Goal: Transaction & Acquisition: Purchase product/service

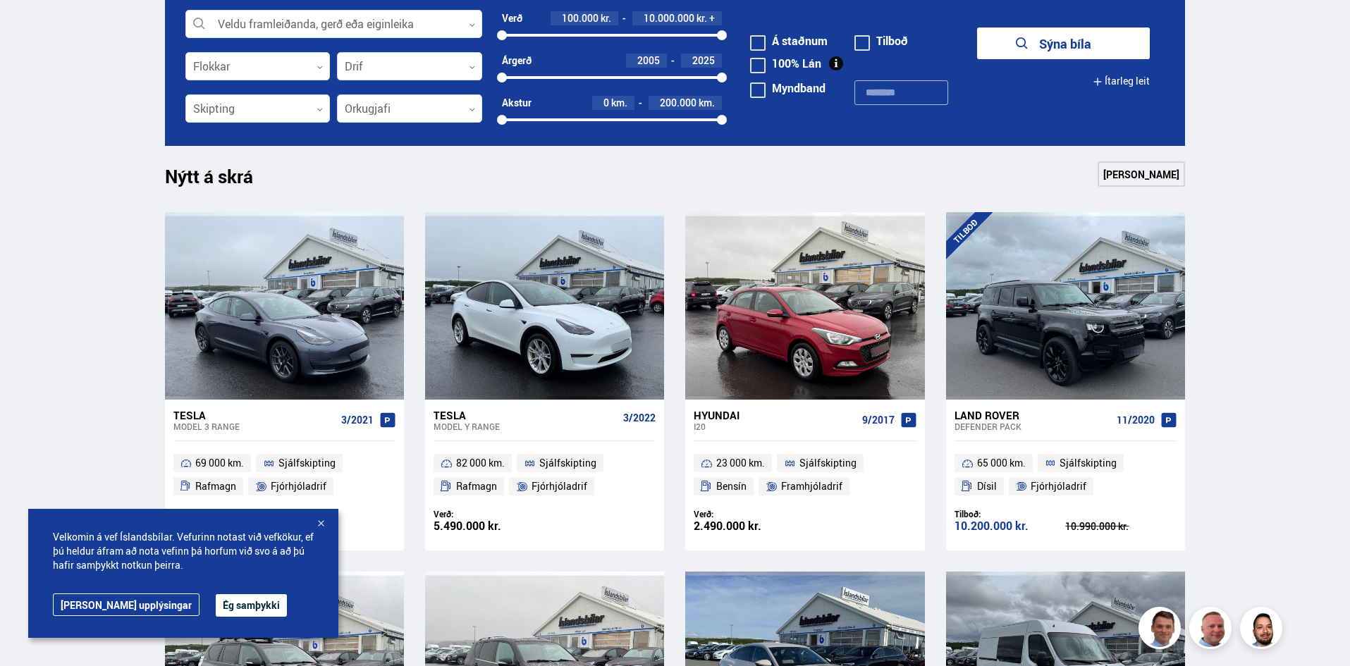
click at [319, 518] on div at bounding box center [321, 525] width 14 height 14
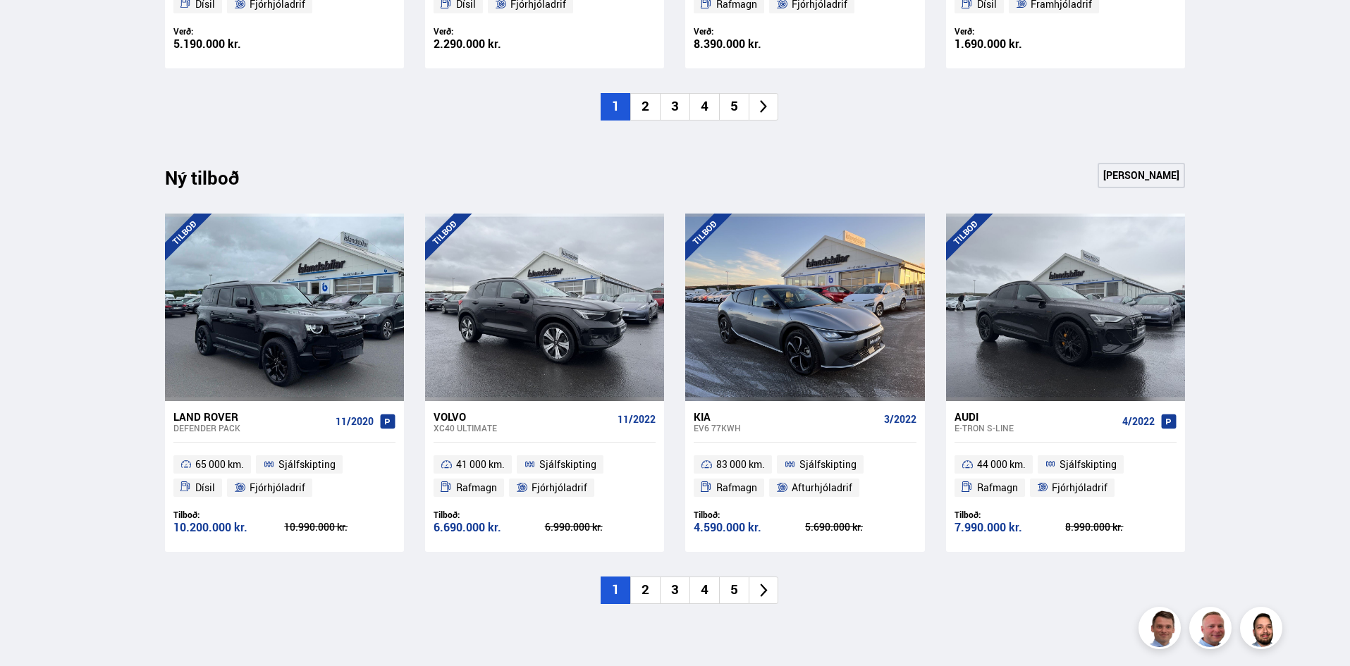
scroll to position [1340, 0]
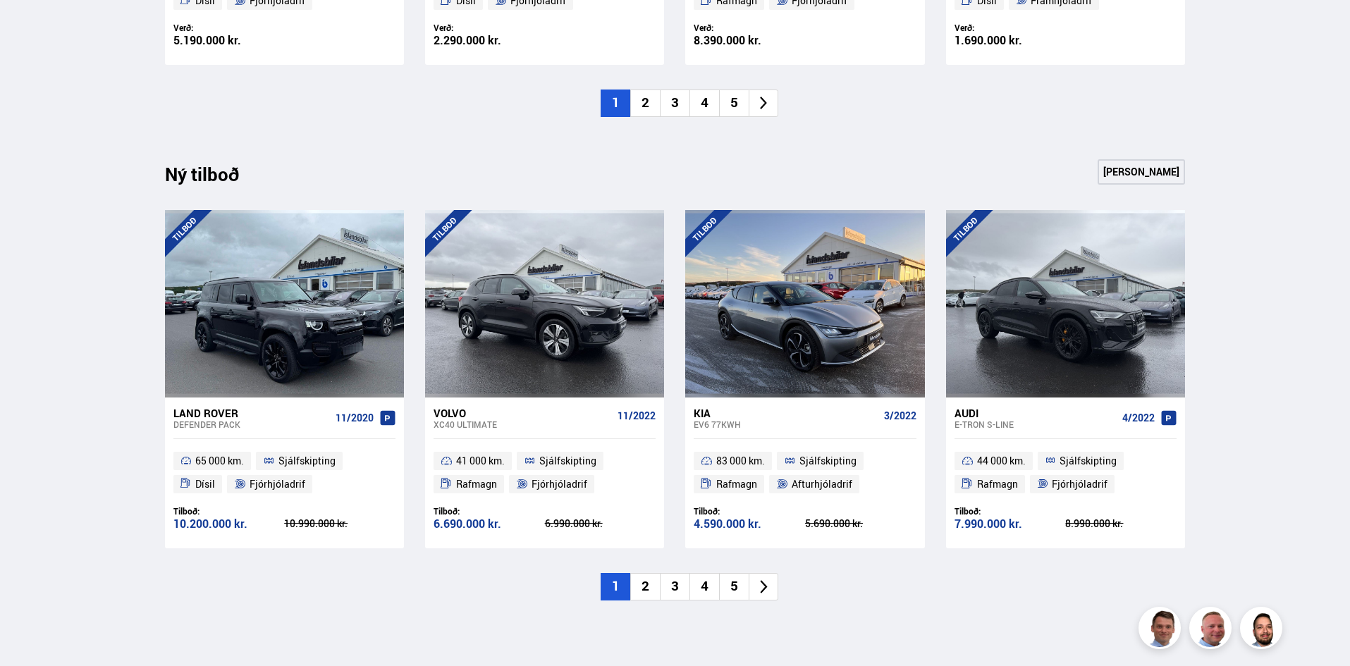
click at [765, 582] on icon at bounding box center [764, 587] width 16 height 16
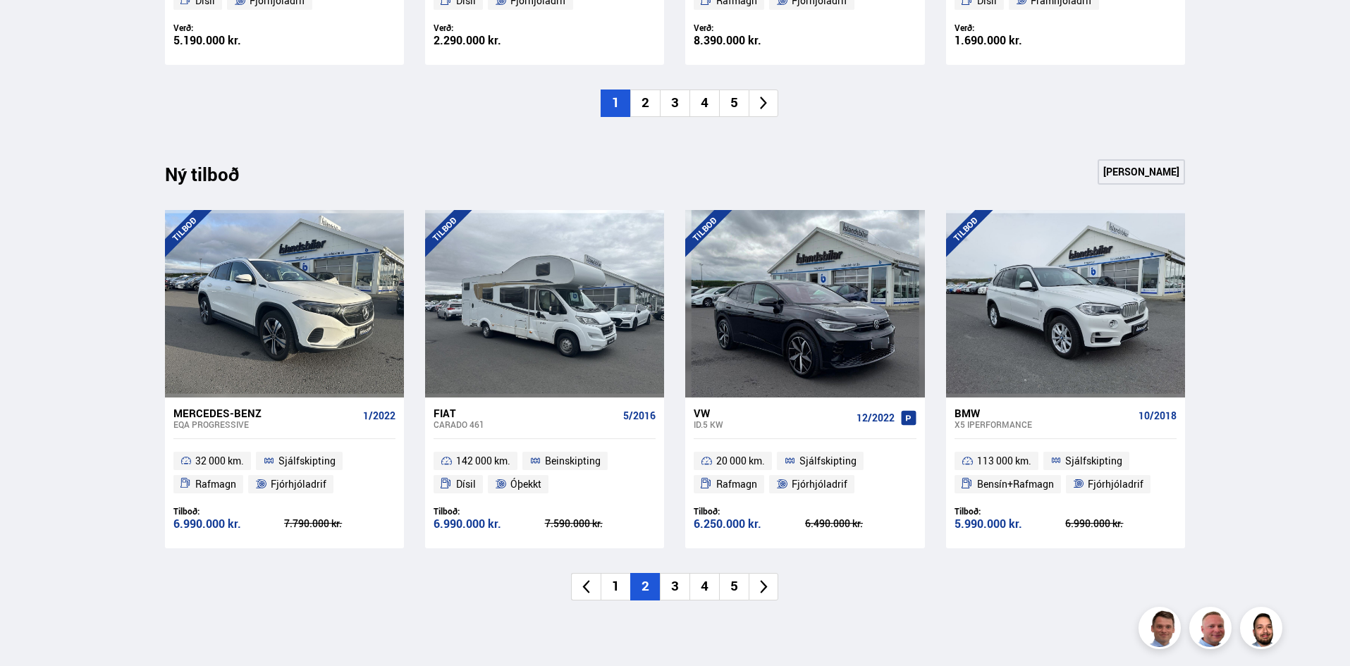
click at [767, 582] on icon at bounding box center [764, 587] width 16 height 16
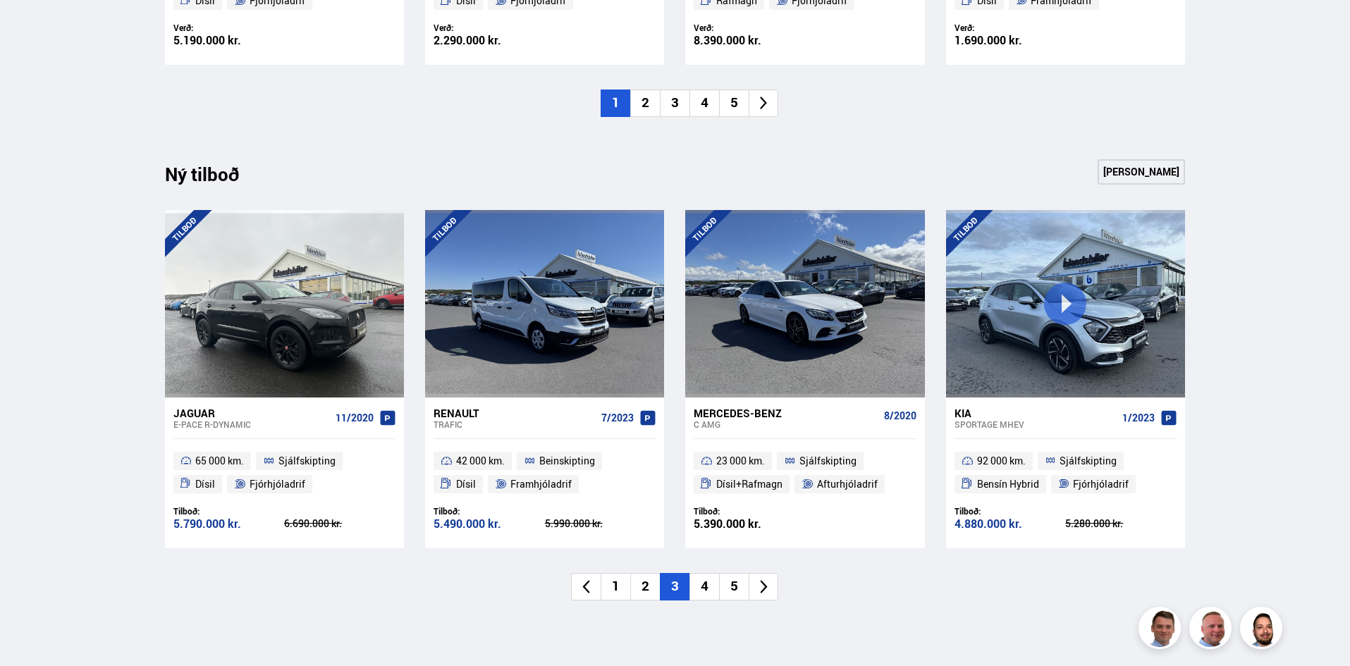
click at [767, 582] on icon at bounding box center [764, 587] width 16 height 16
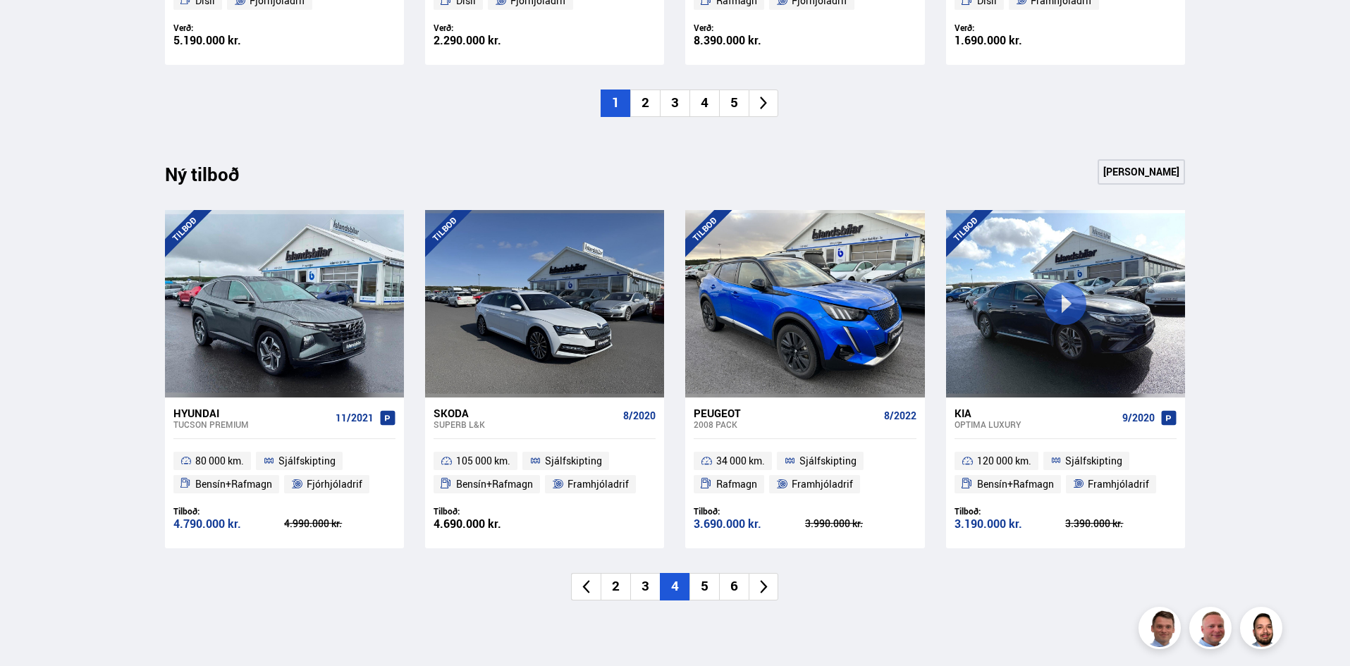
click at [767, 582] on icon at bounding box center [764, 587] width 16 height 16
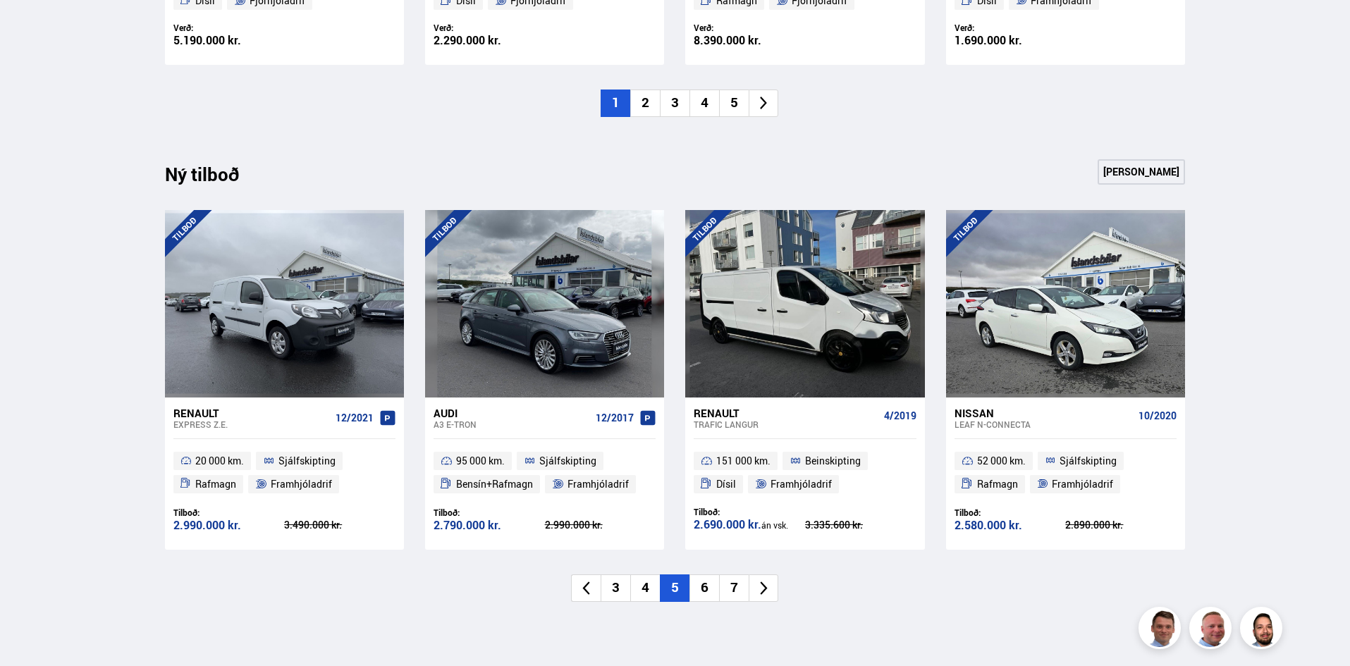
click at [767, 582] on icon at bounding box center [764, 588] width 16 height 16
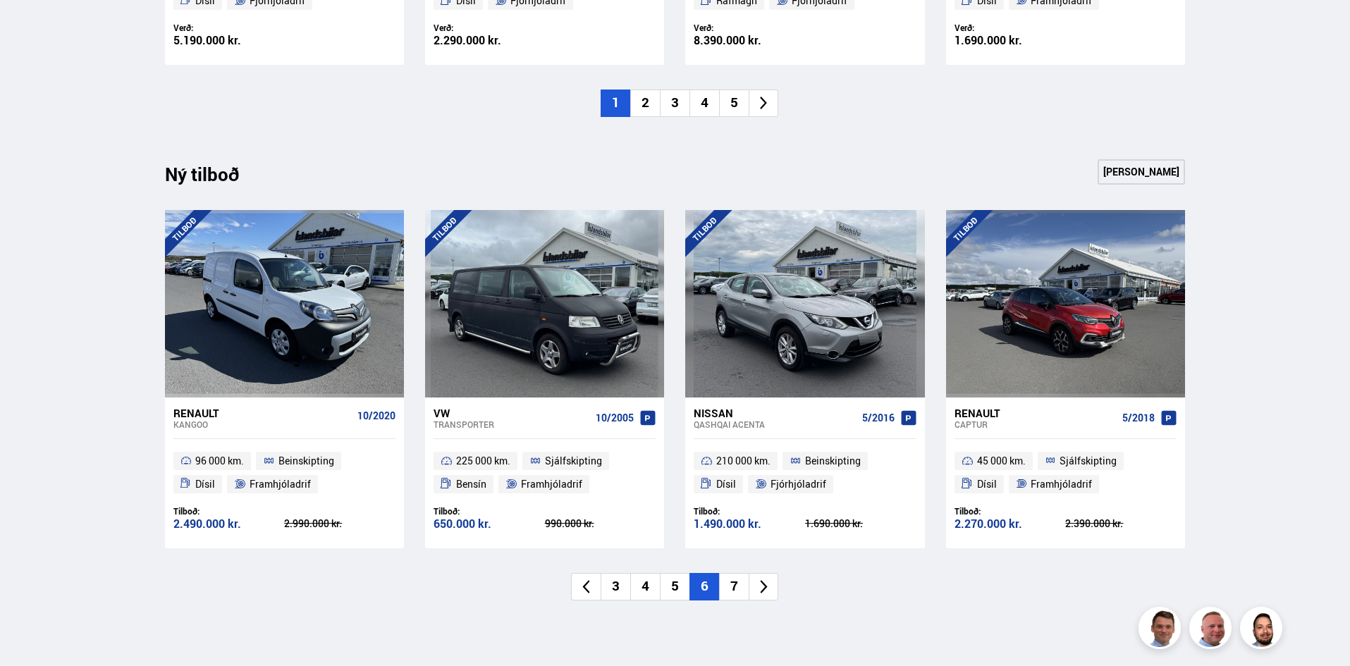
click at [767, 582] on icon at bounding box center [764, 587] width 16 height 16
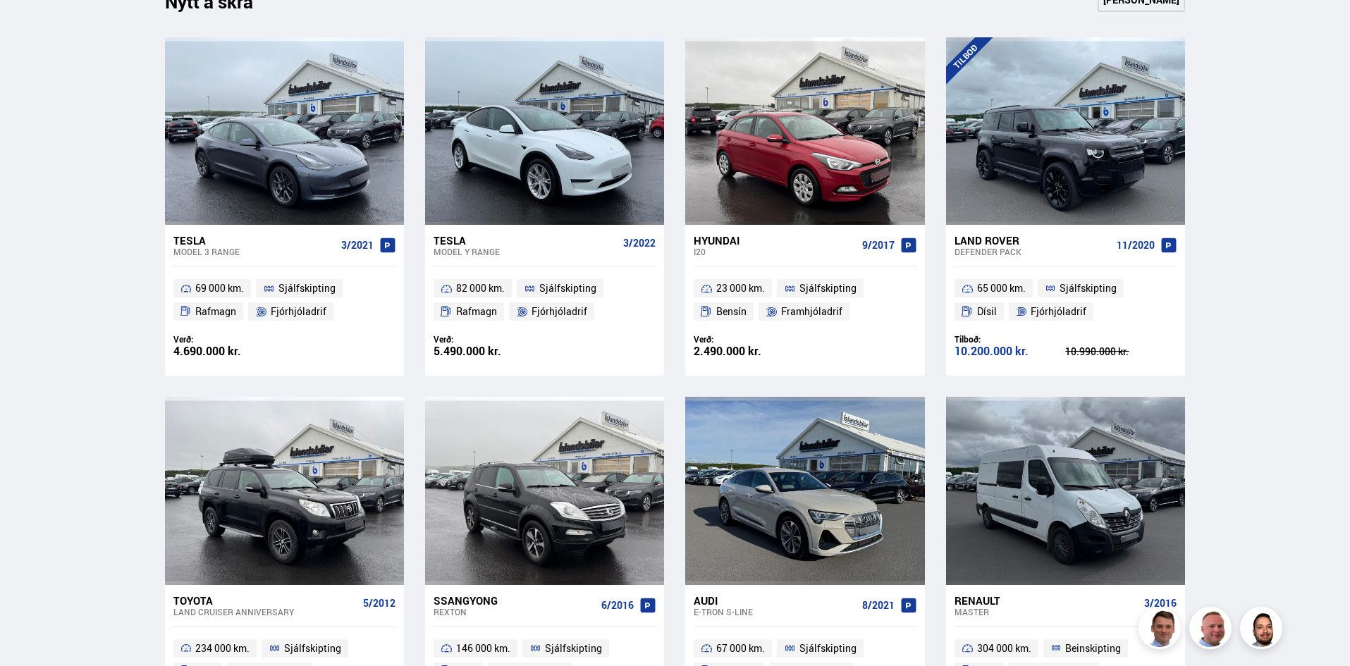
scroll to position [846, 0]
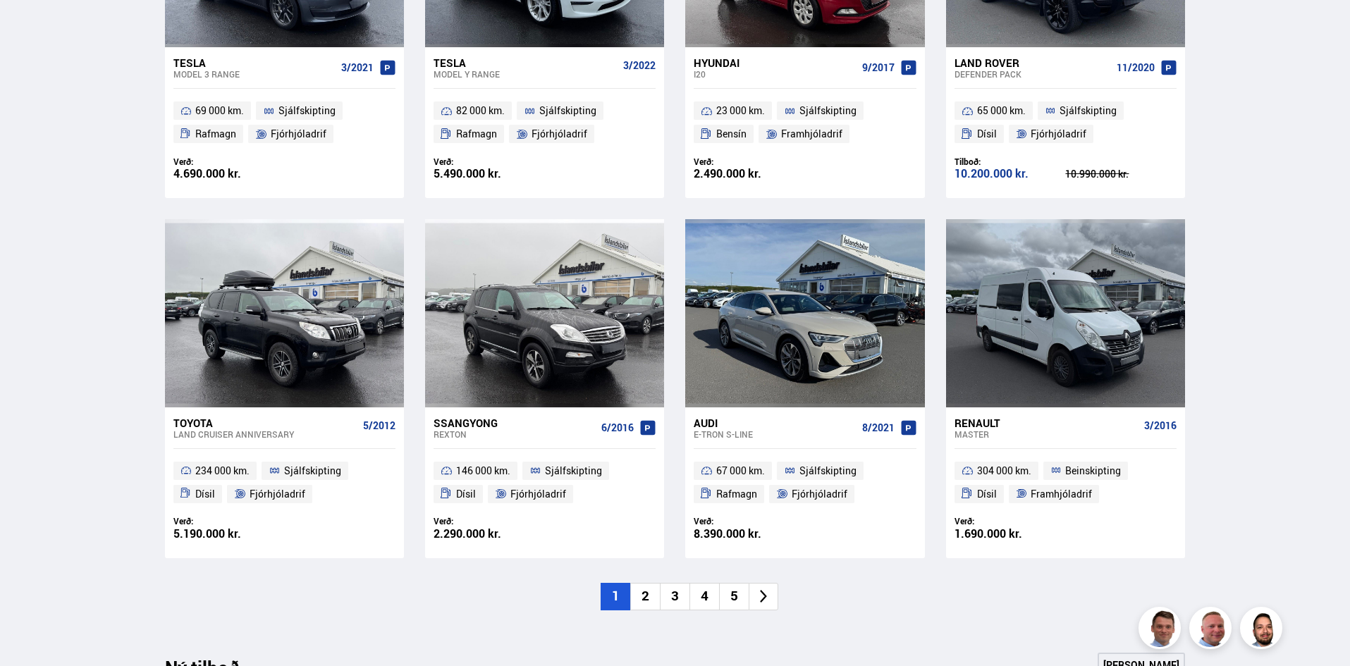
click at [767, 597] on icon at bounding box center [764, 597] width 16 height 16
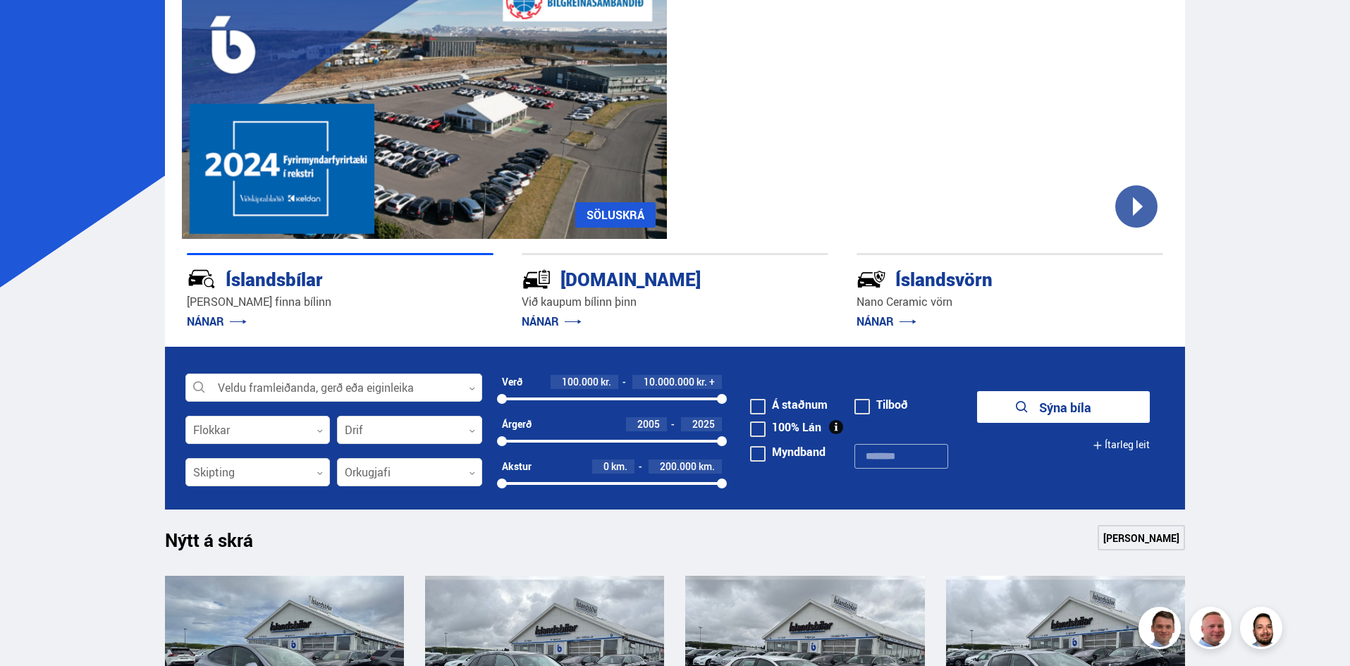
scroll to position [212, 0]
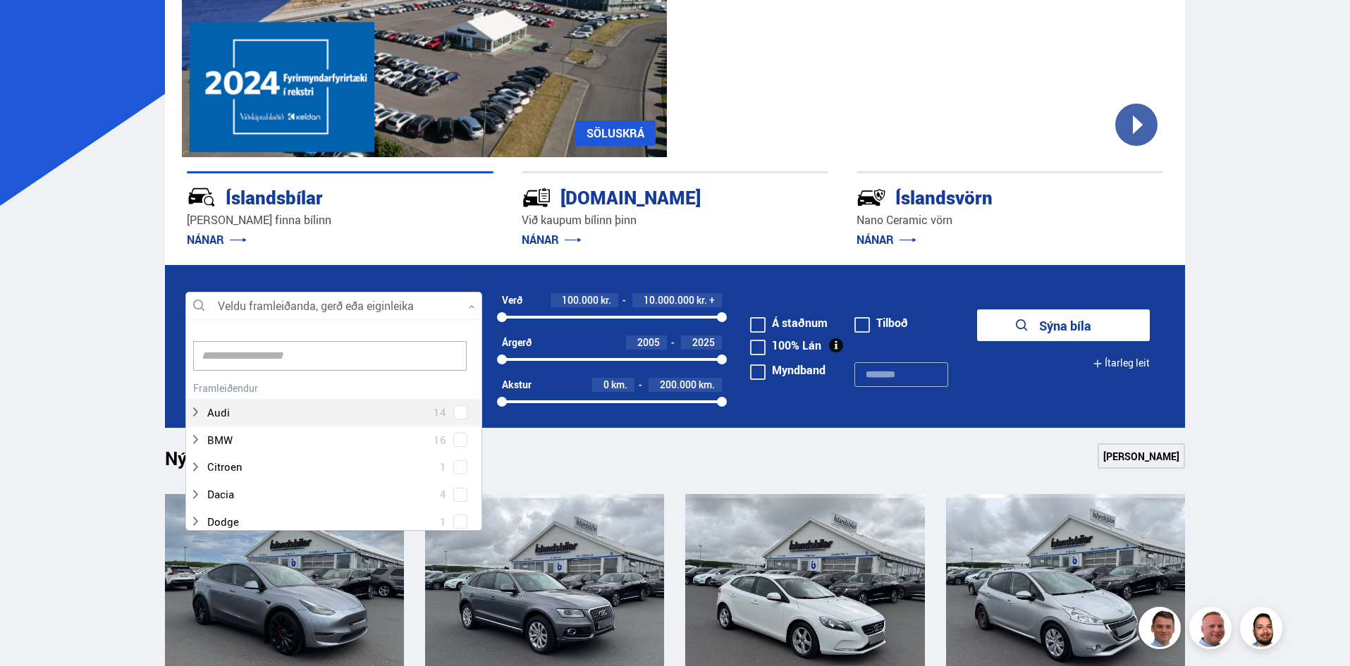
click at [426, 305] on div at bounding box center [333, 307] width 297 height 28
click at [459, 380] on span at bounding box center [461, 383] width 6 height 6
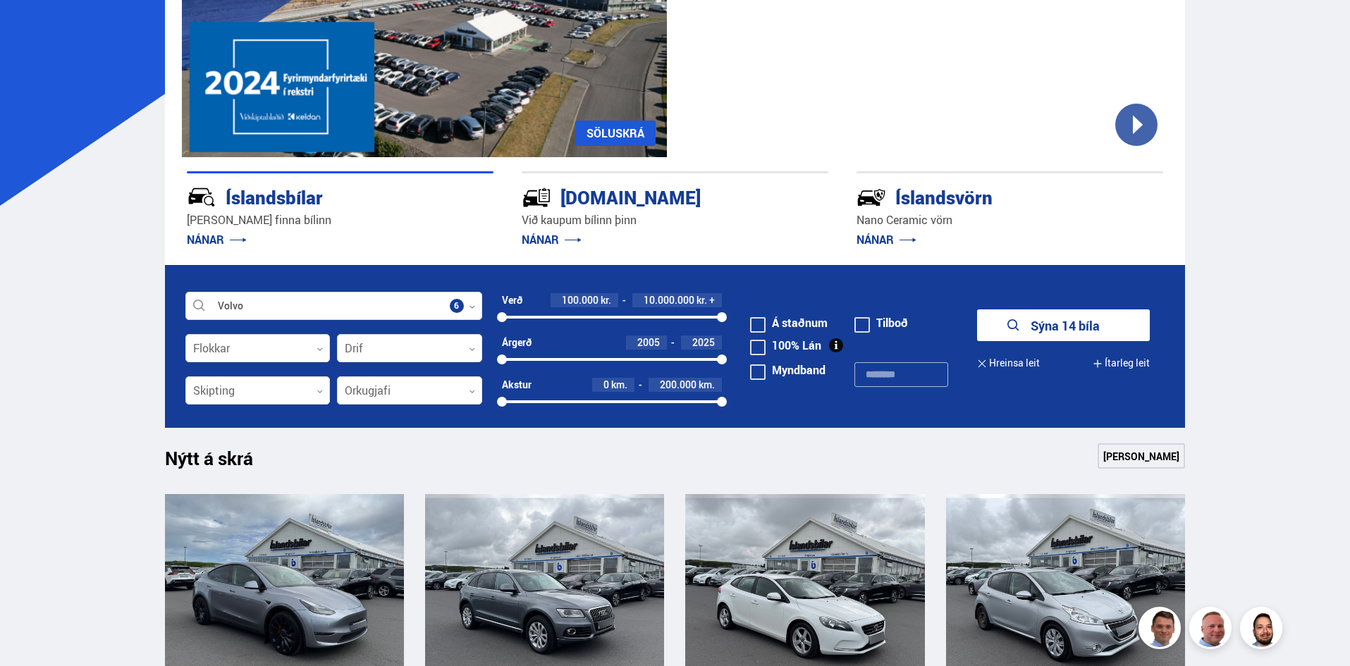
click at [764, 322] on span at bounding box center [758, 325] width 16 height 16
click at [1075, 328] on button "Sýna 4 bíla" at bounding box center [1063, 326] width 173 height 32
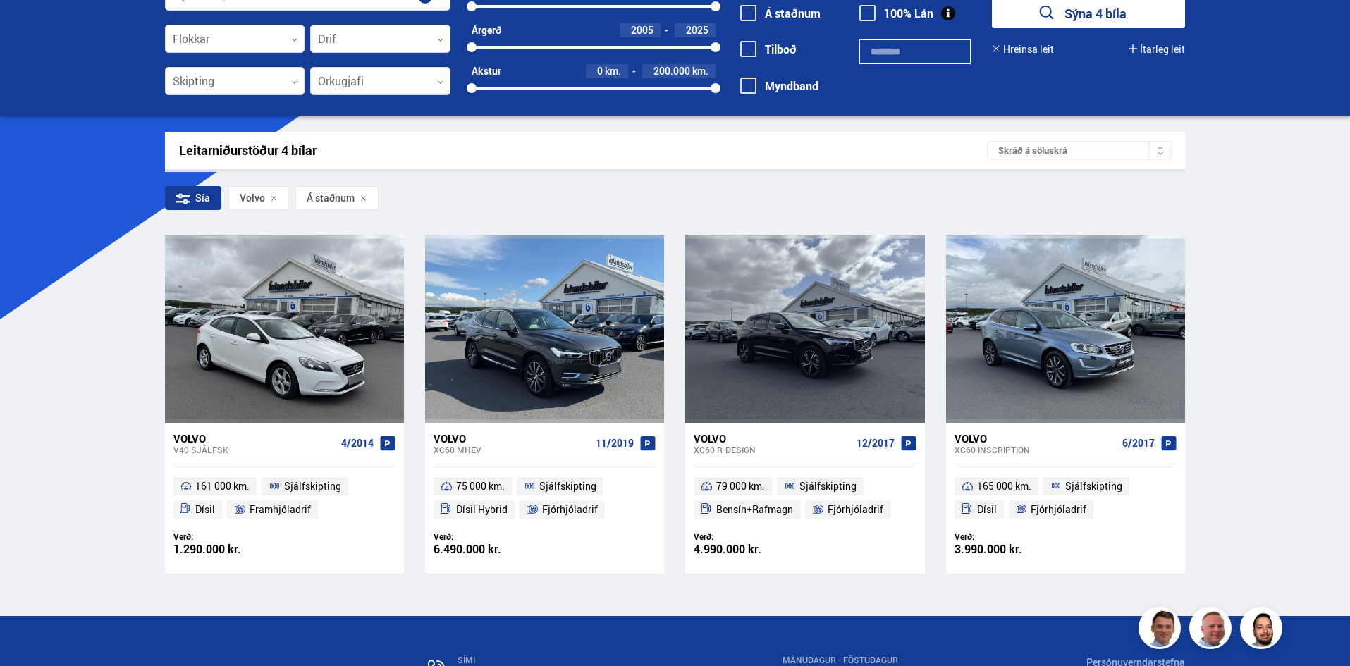
scroll to position [141, 0]
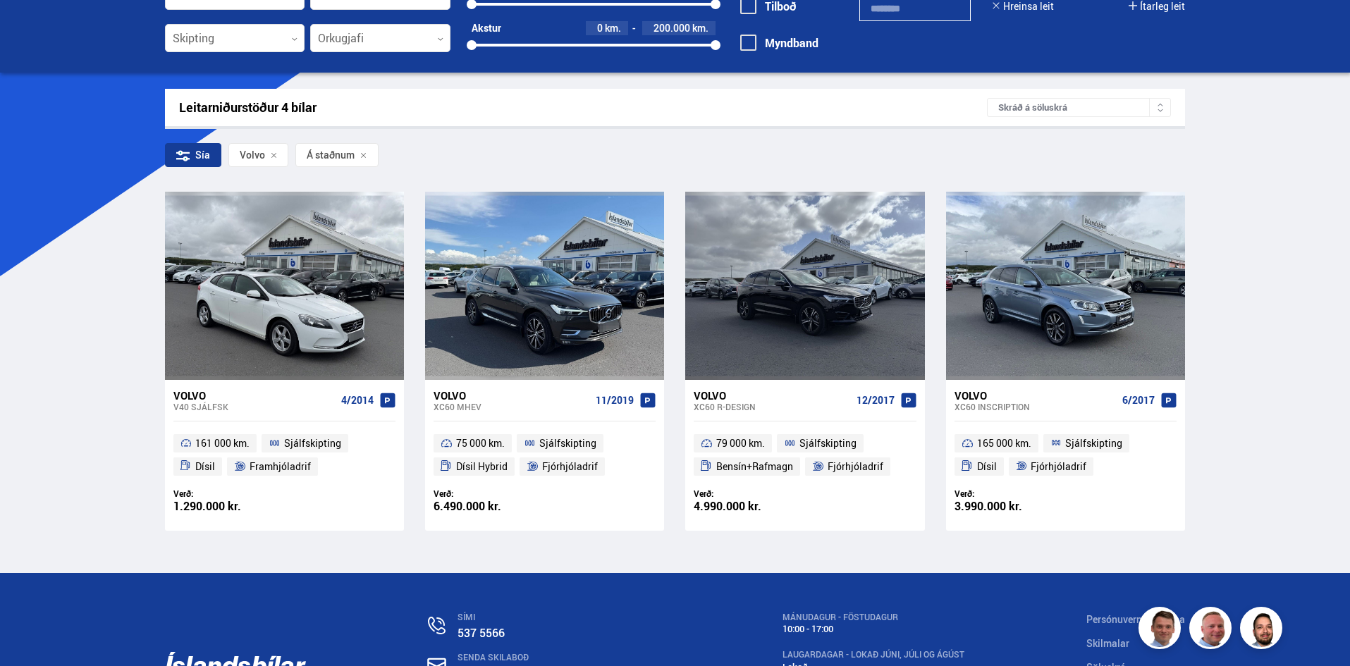
click at [462, 393] on div "Volvo" at bounding box center [512, 395] width 157 height 13
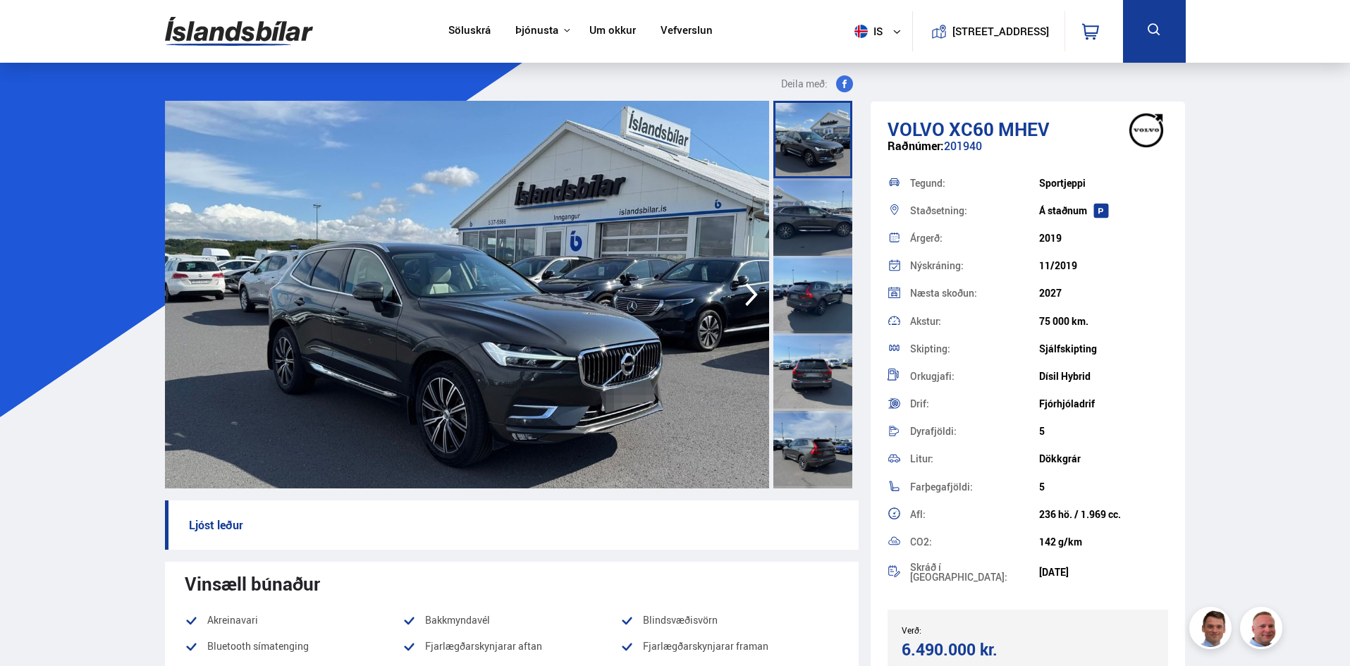
click at [748, 288] on icon "button" at bounding box center [751, 294] width 13 height 23
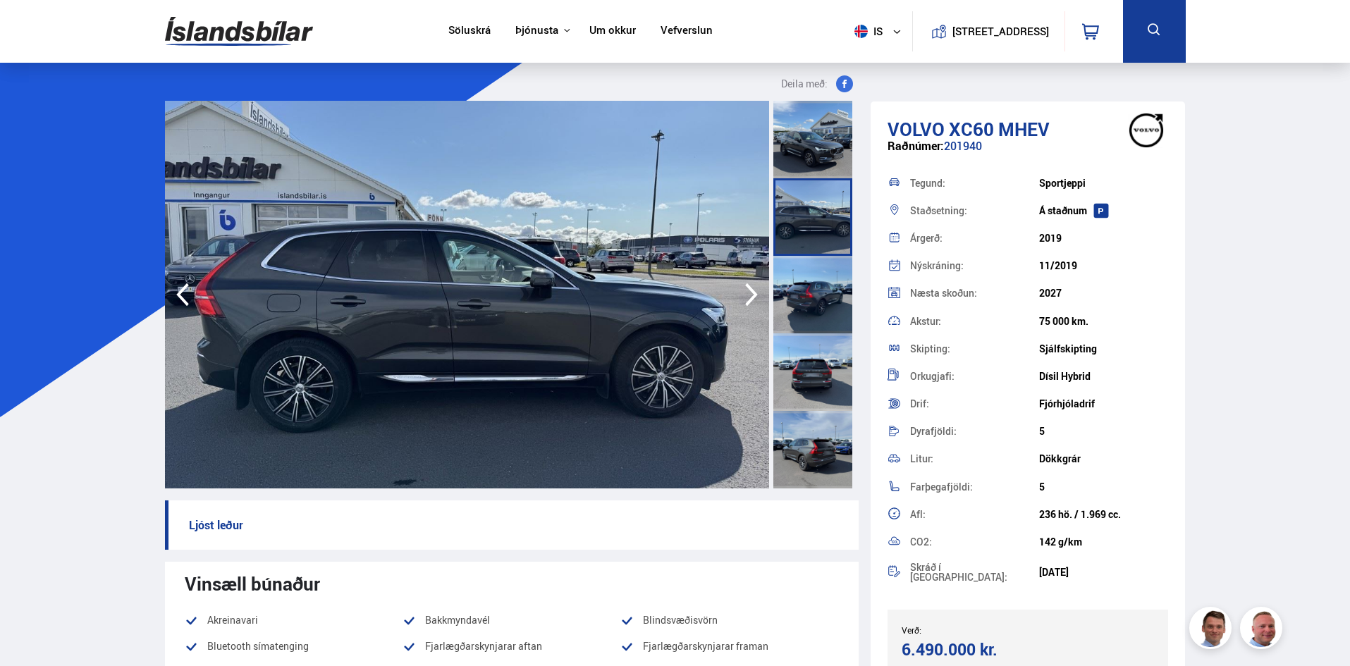
click at [748, 288] on icon "button" at bounding box center [751, 294] width 13 height 23
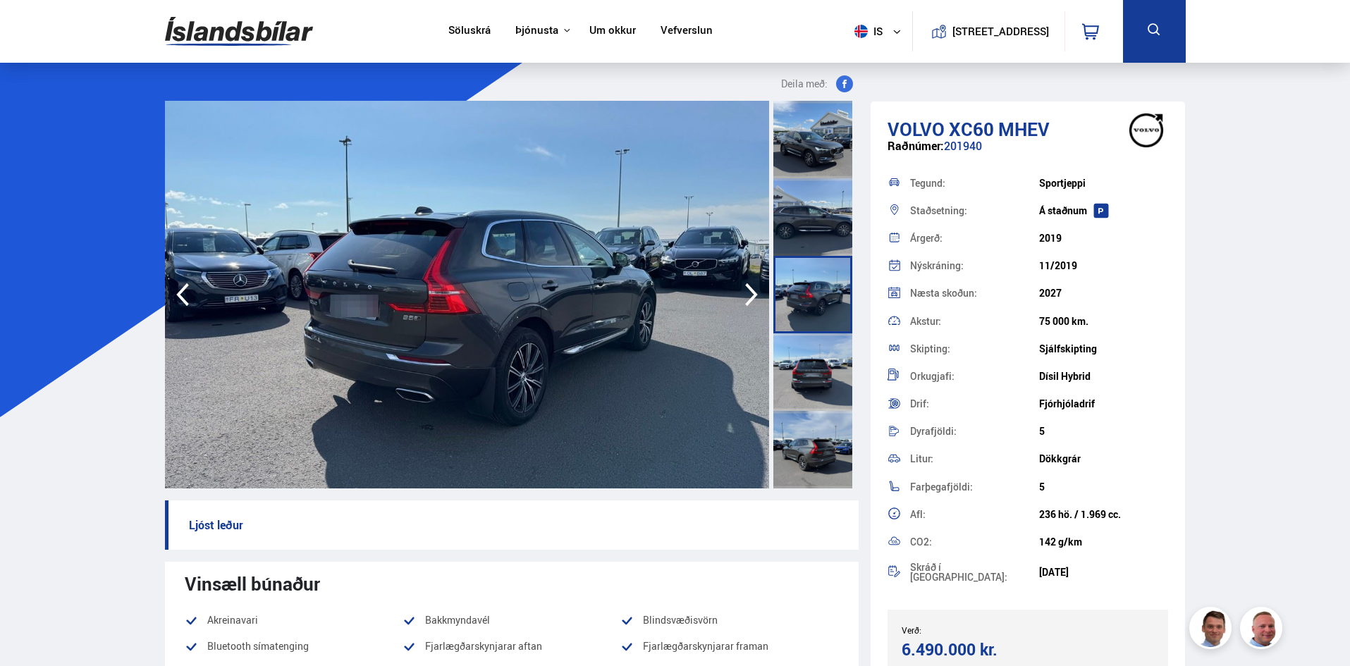
click at [748, 288] on icon "button" at bounding box center [751, 294] width 13 height 23
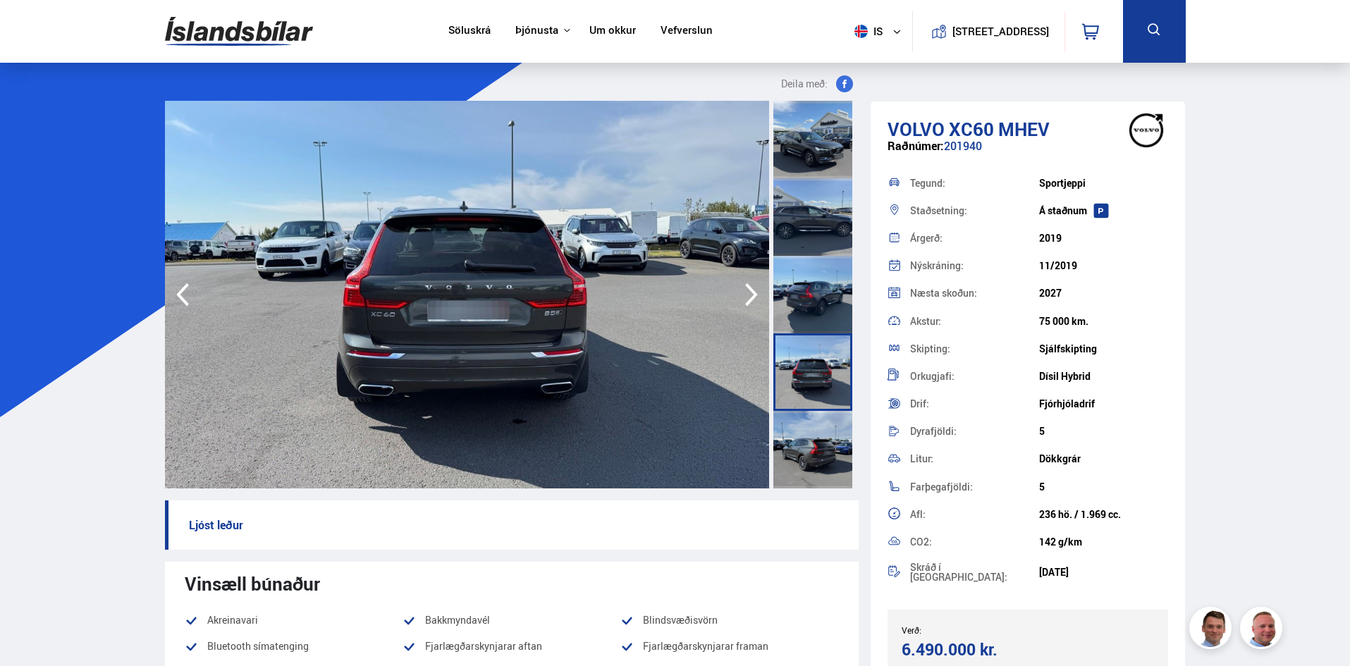
click at [748, 288] on icon "button" at bounding box center [751, 294] width 13 height 23
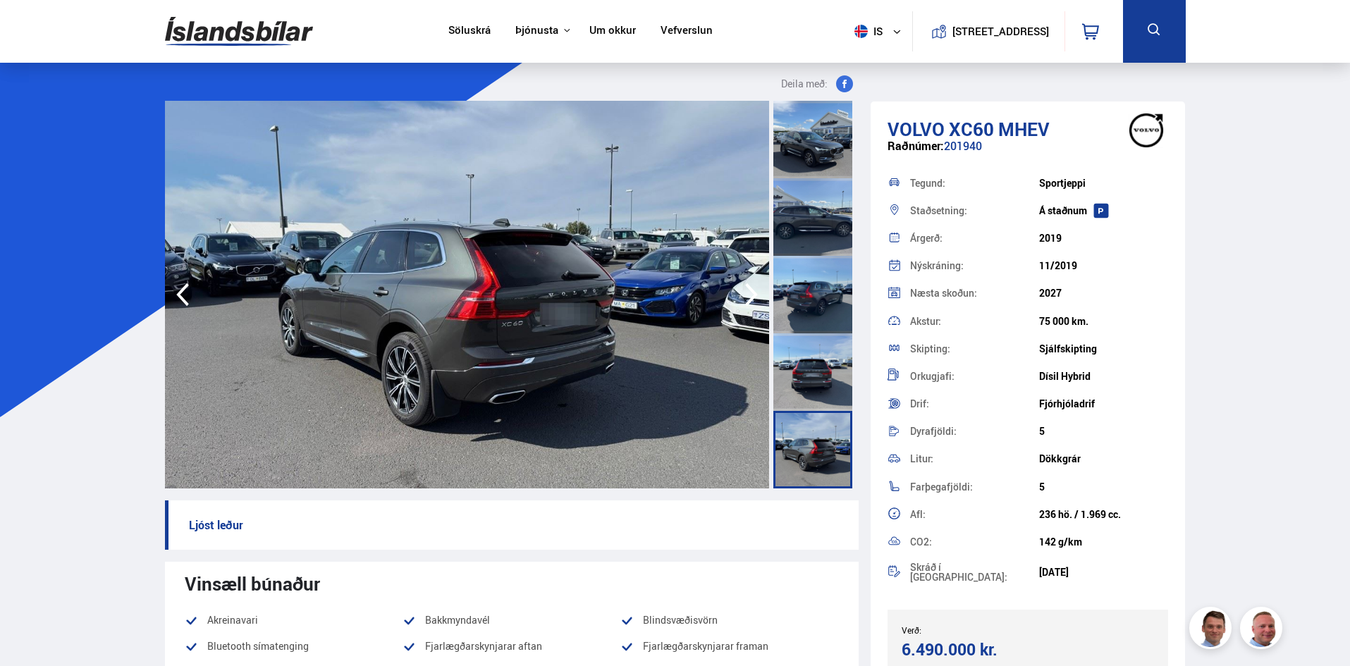
click at [748, 288] on icon "button" at bounding box center [751, 294] width 13 height 23
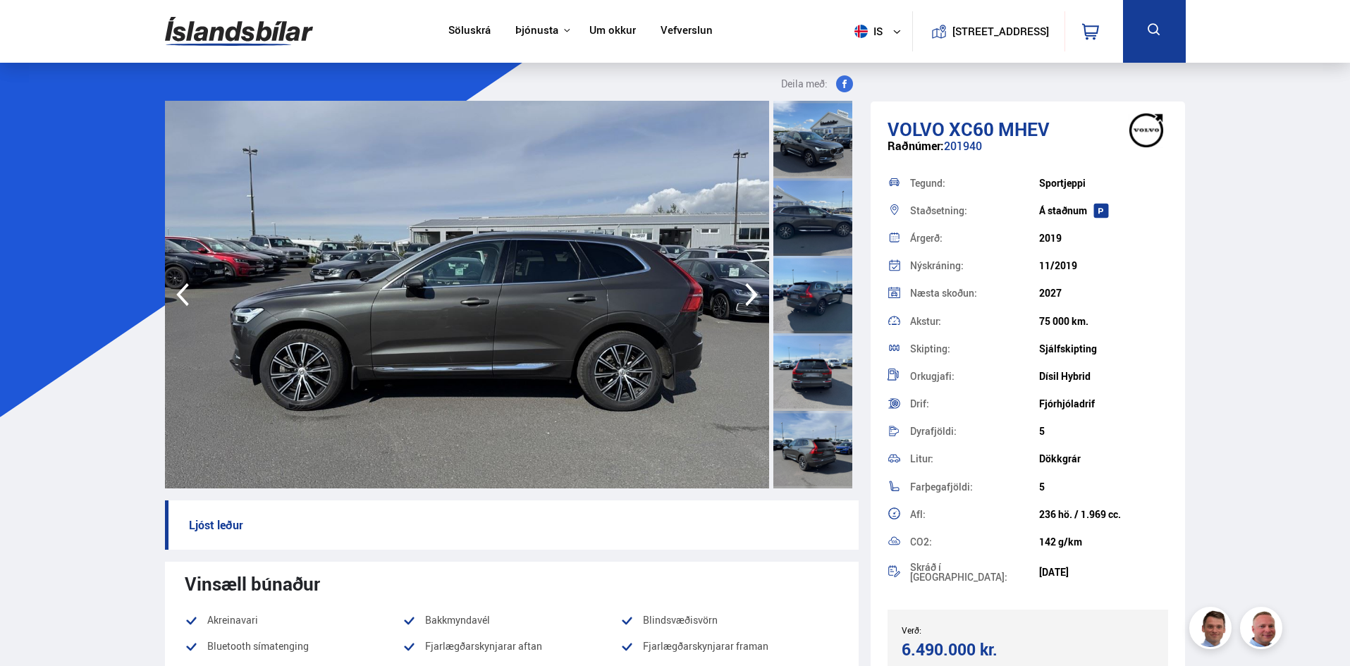
click at [748, 288] on icon "button" at bounding box center [751, 294] width 13 height 23
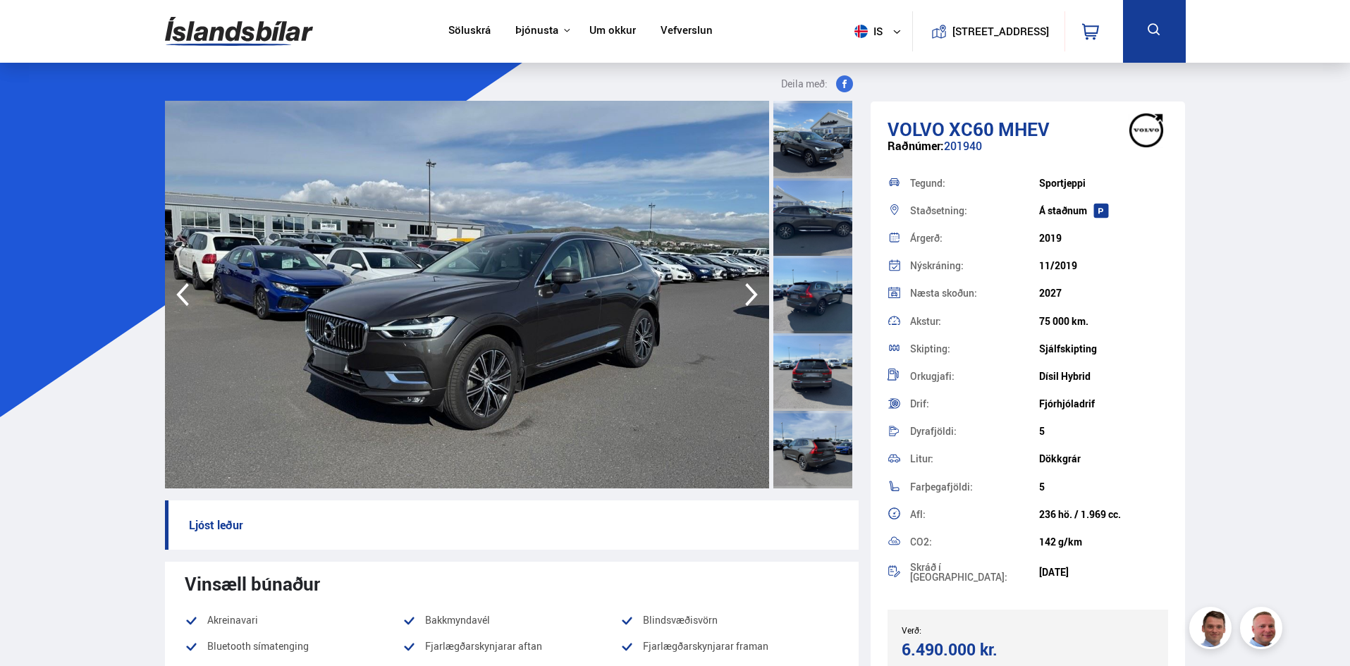
click at [748, 288] on icon "button" at bounding box center [751, 294] width 13 height 23
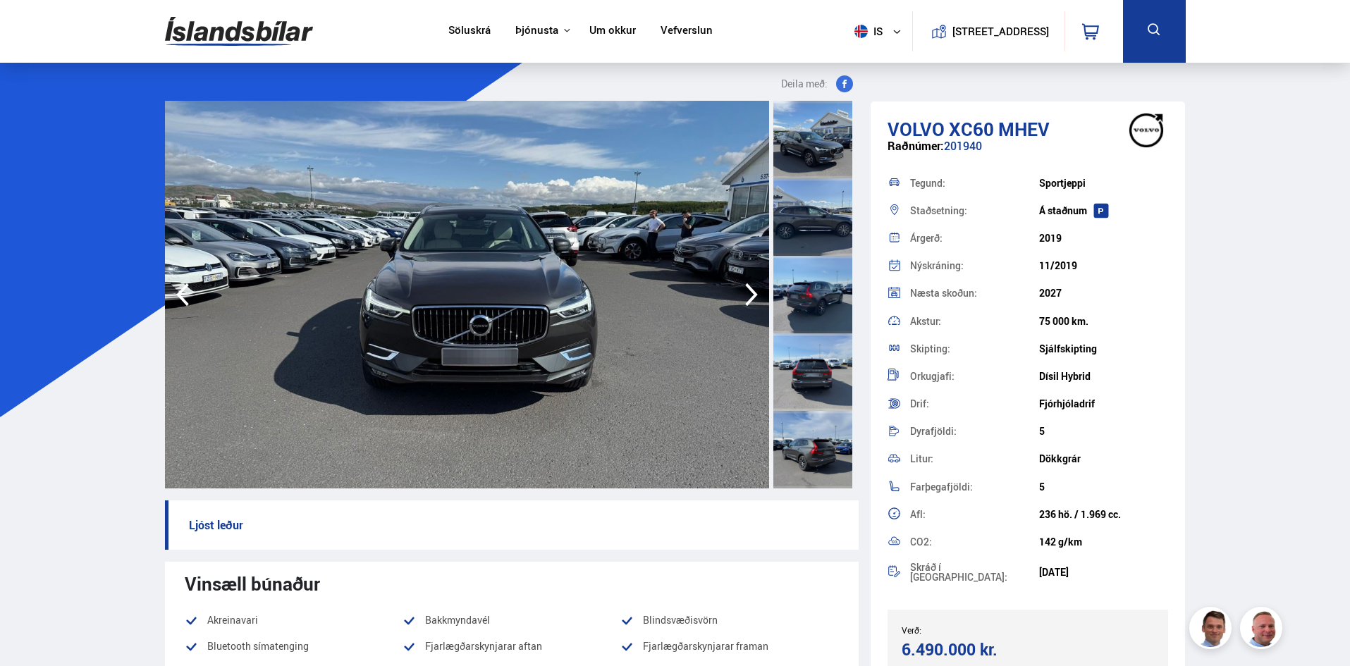
click at [748, 288] on icon "button" at bounding box center [751, 294] width 13 height 23
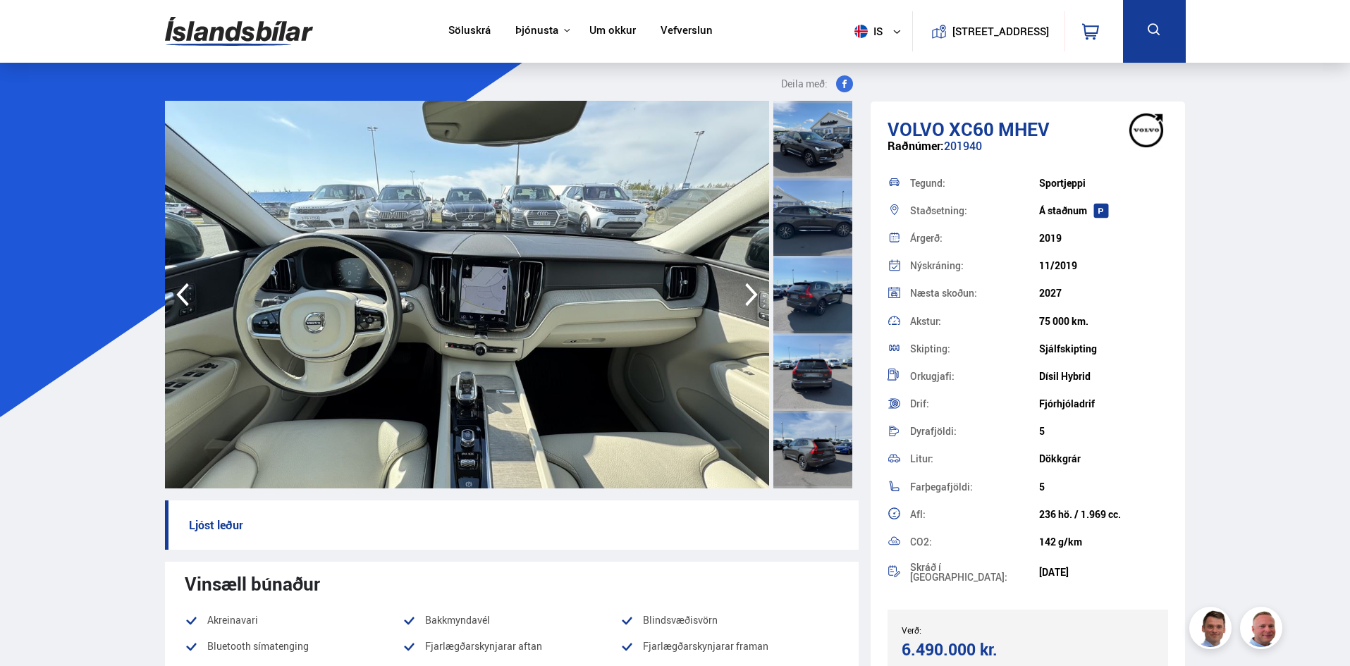
click at [748, 288] on icon "button" at bounding box center [751, 294] width 13 height 23
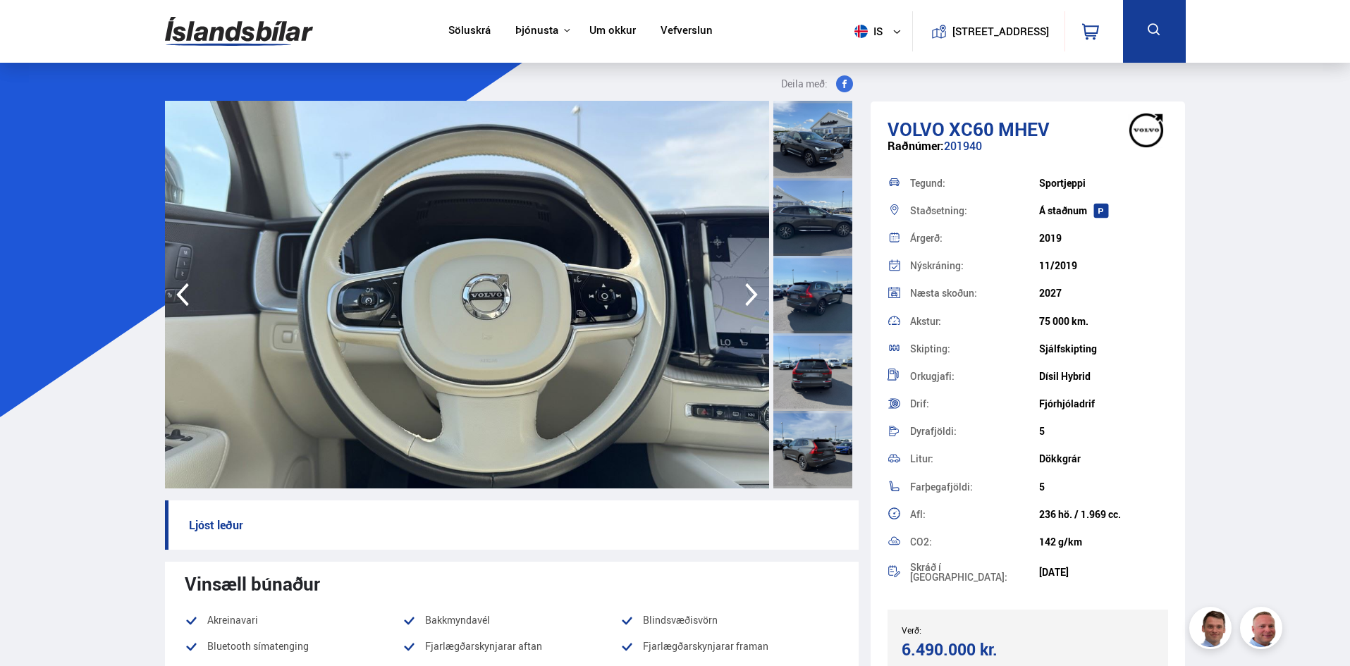
click at [748, 288] on icon "button" at bounding box center [751, 294] width 13 height 23
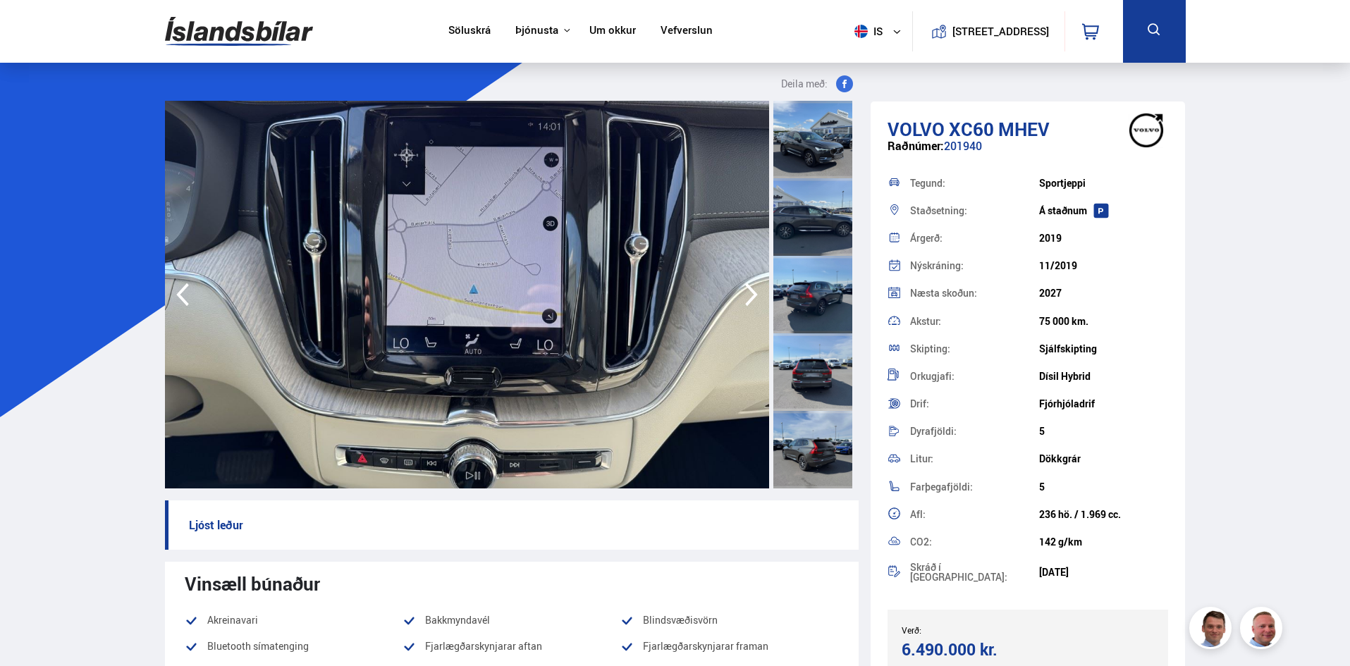
click at [748, 288] on icon "button" at bounding box center [751, 294] width 13 height 23
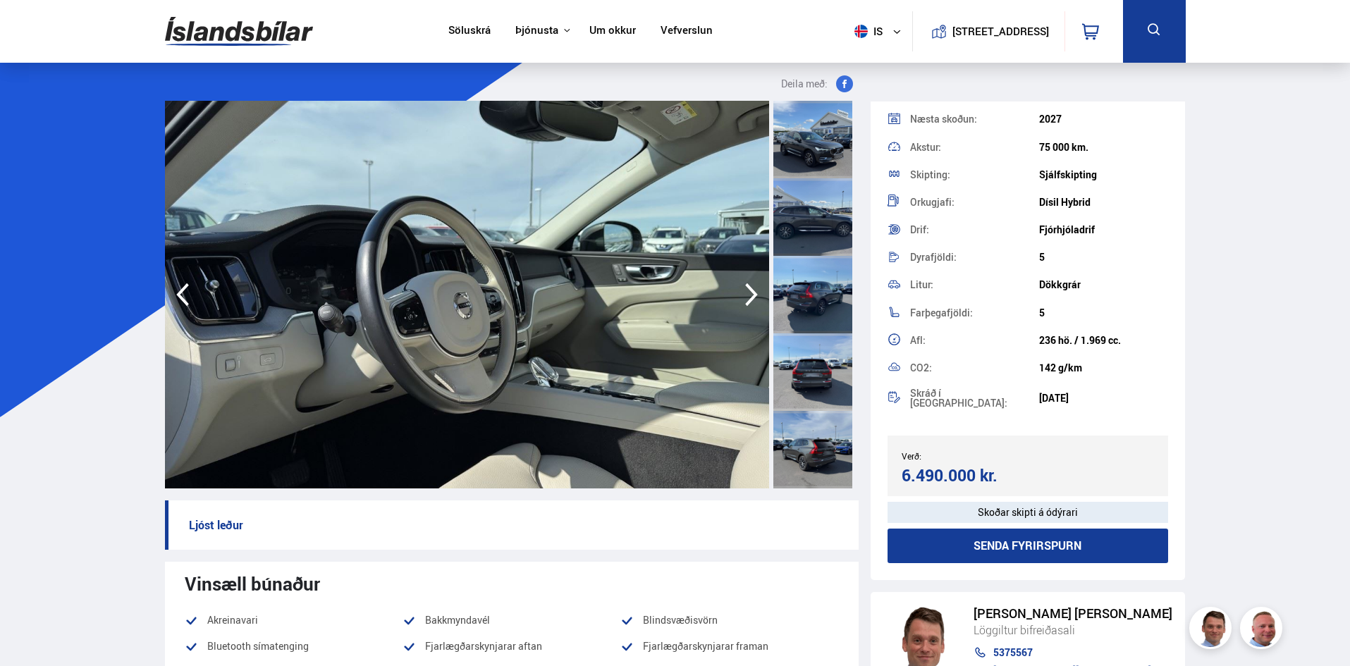
click at [750, 293] on icon "button" at bounding box center [752, 295] width 28 height 34
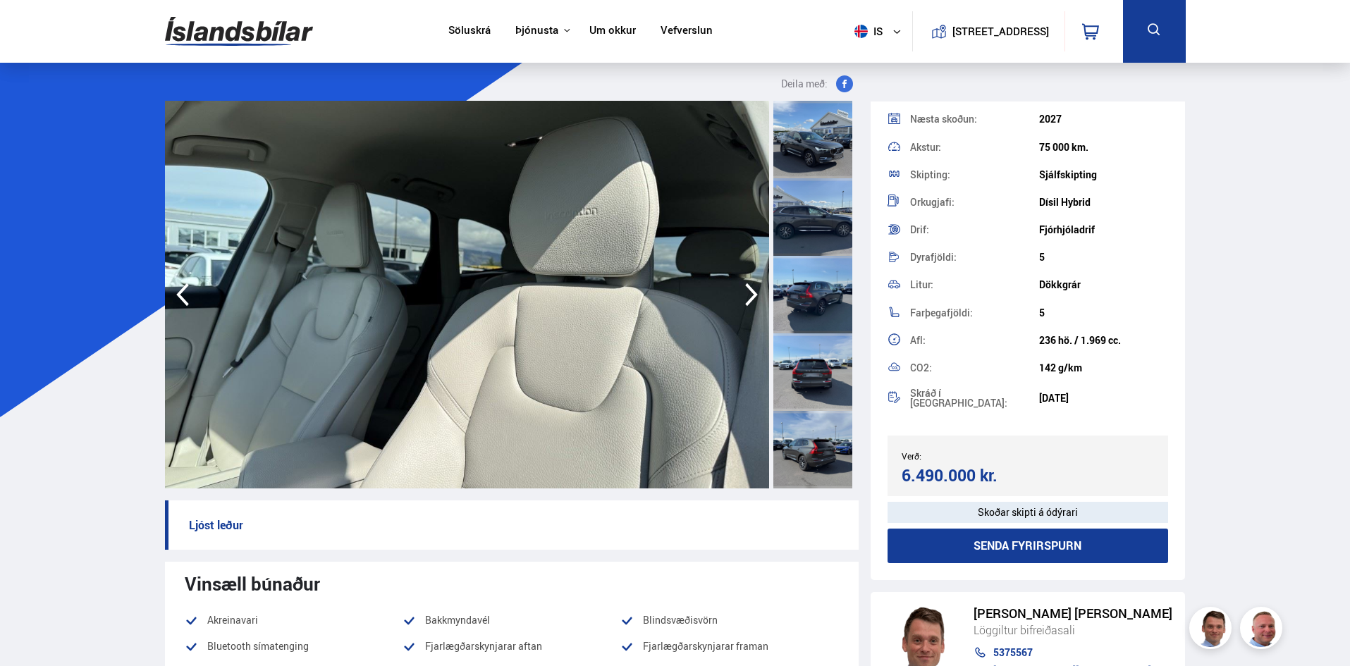
click at [750, 293] on icon "button" at bounding box center [752, 295] width 28 height 34
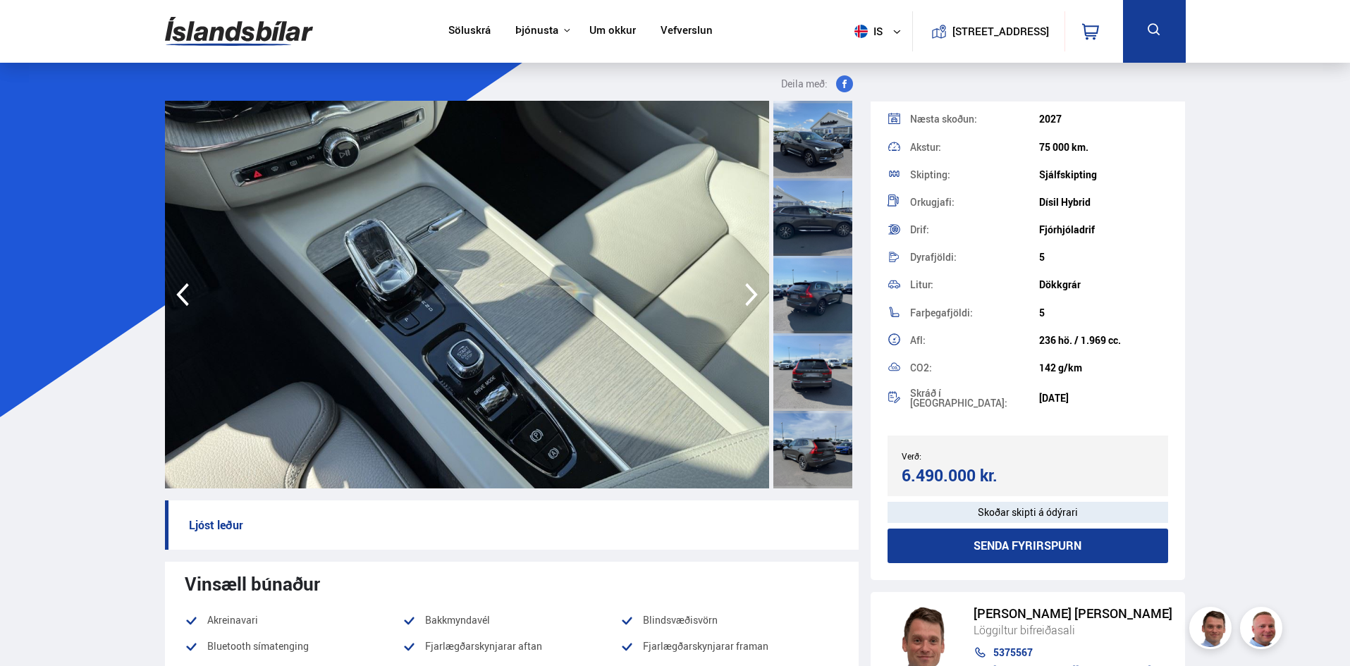
click at [750, 293] on icon "button" at bounding box center [752, 295] width 28 height 34
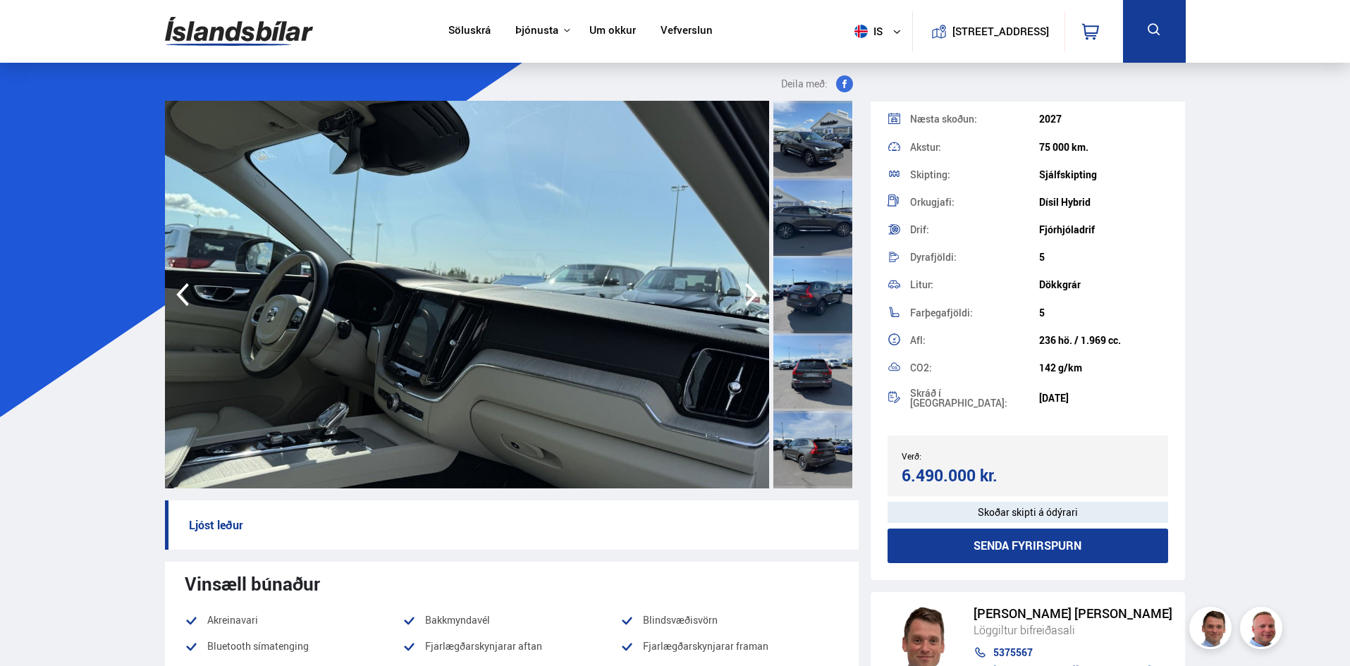
click at [750, 293] on icon "button" at bounding box center [752, 295] width 28 height 34
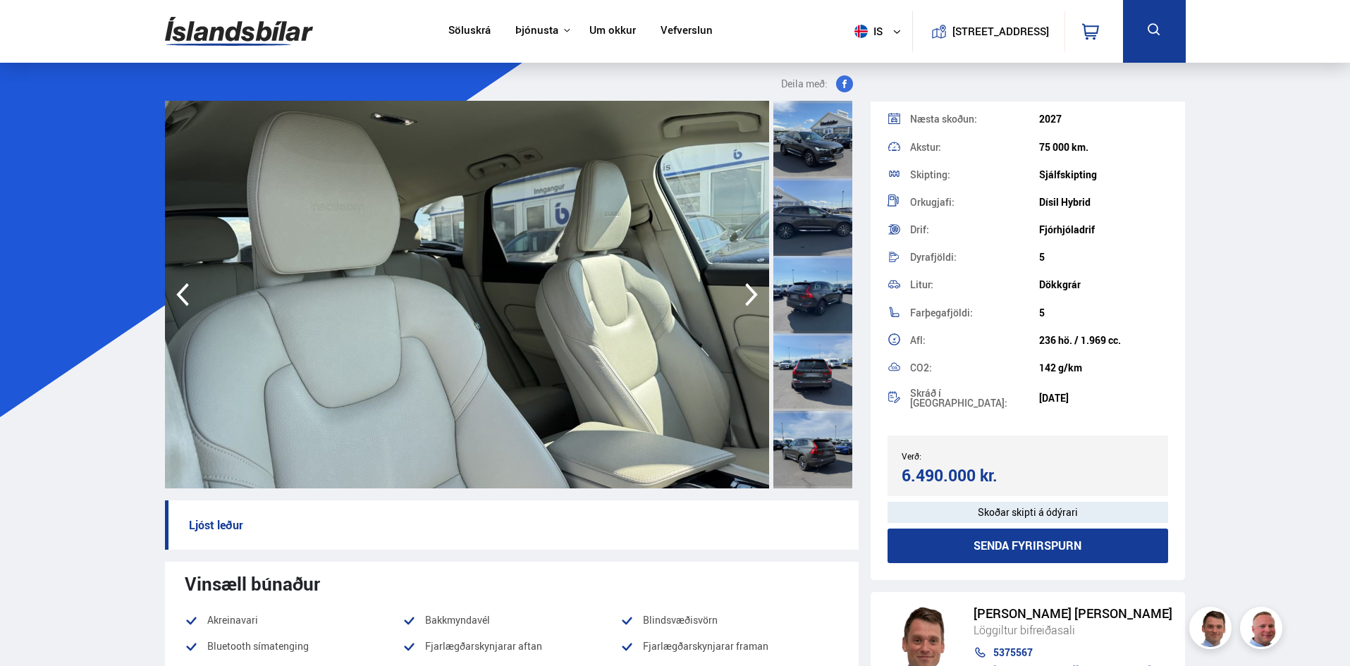
click at [750, 293] on icon "button" at bounding box center [752, 295] width 28 height 34
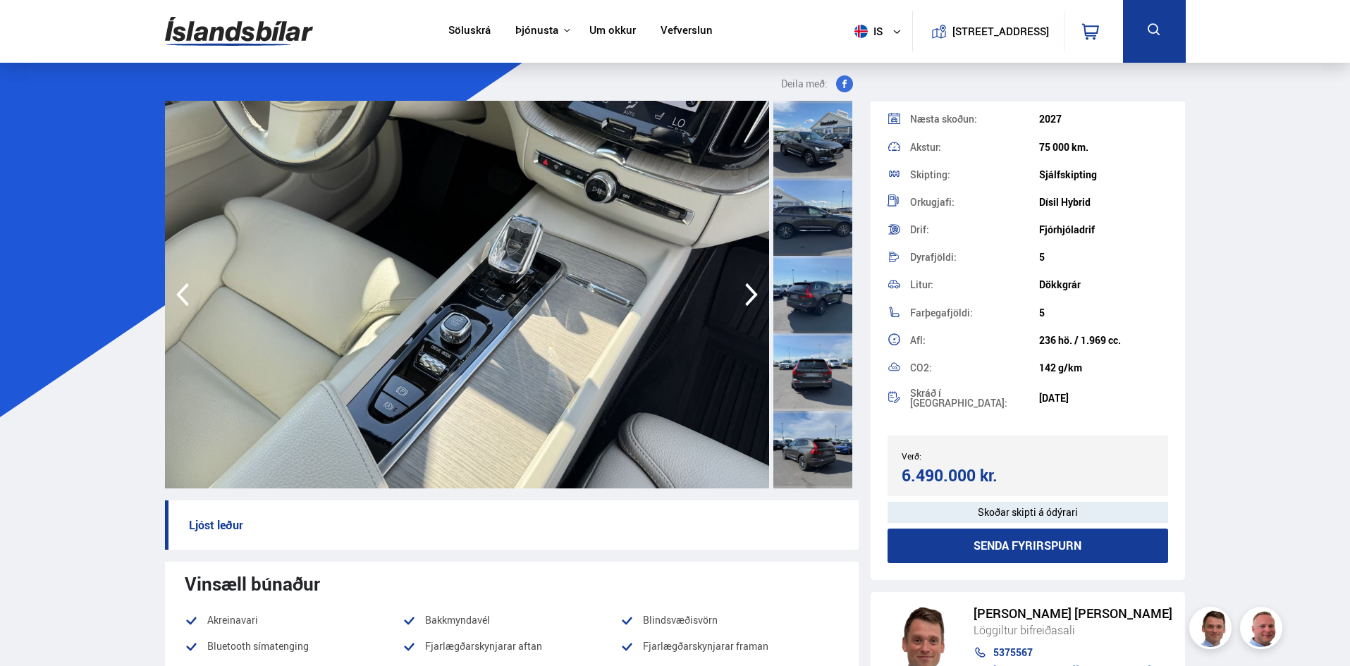
click at [750, 293] on icon "button" at bounding box center [752, 295] width 28 height 34
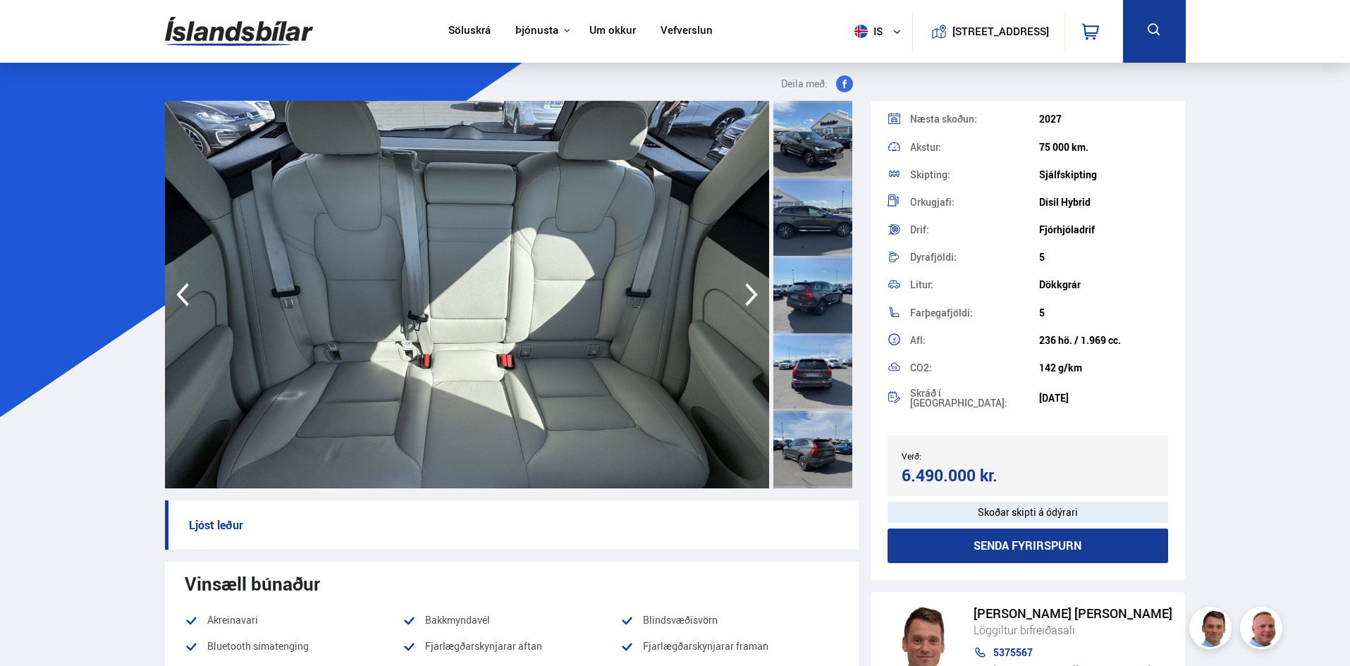
click at [750, 293] on icon "button" at bounding box center [752, 295] width 28 height 34
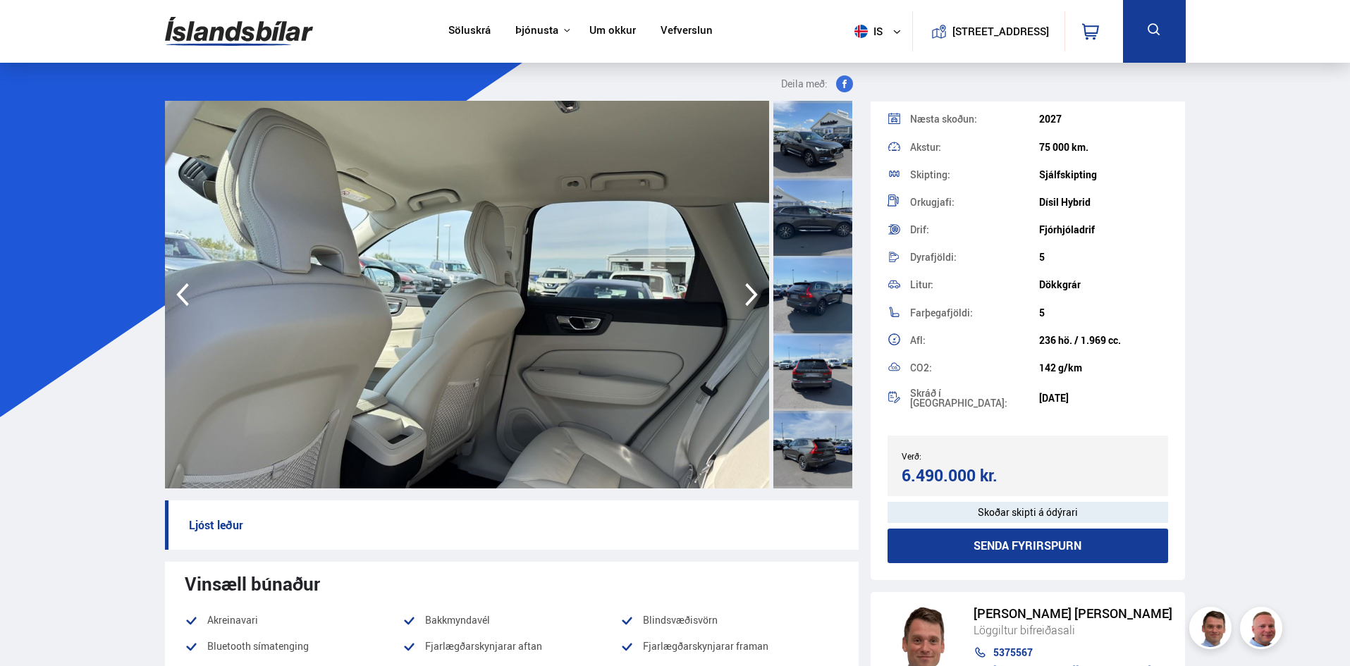
click at [750, 293] on icon "button" at bounding box center [752, 295] width 28 height 34
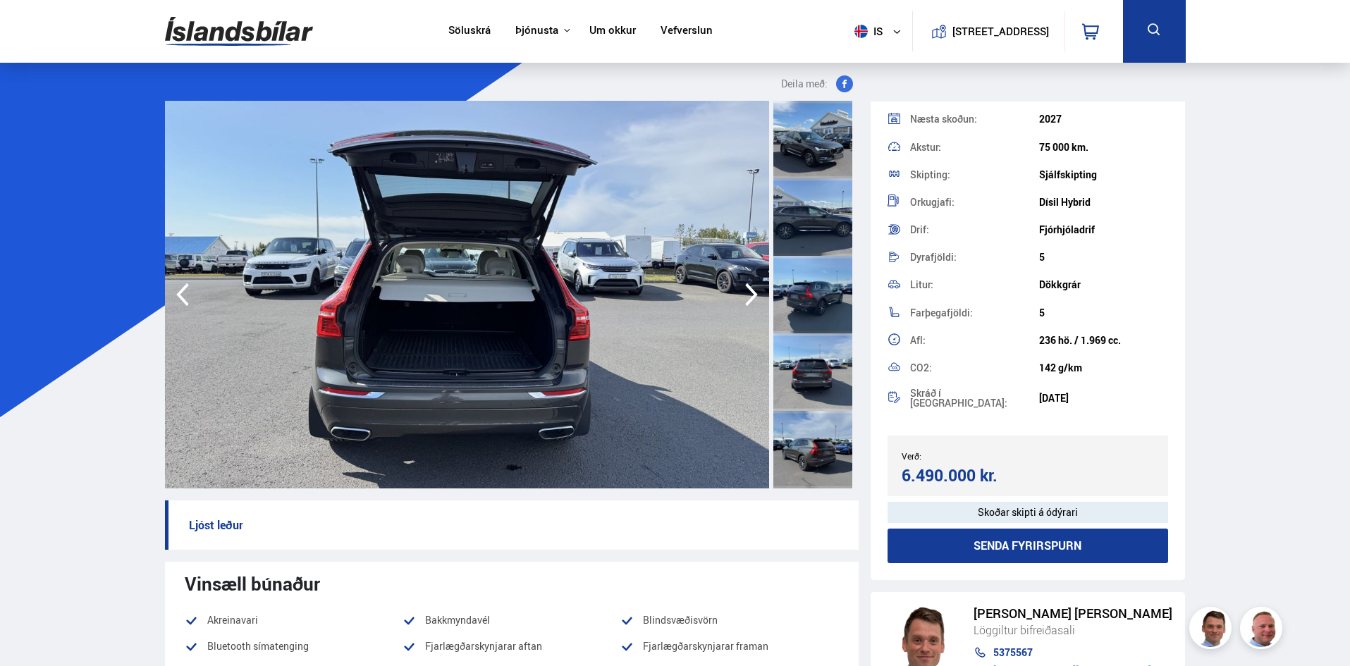
click at [750, 293] on icon "button" at bounding box center [752, 295] width 28 height 34
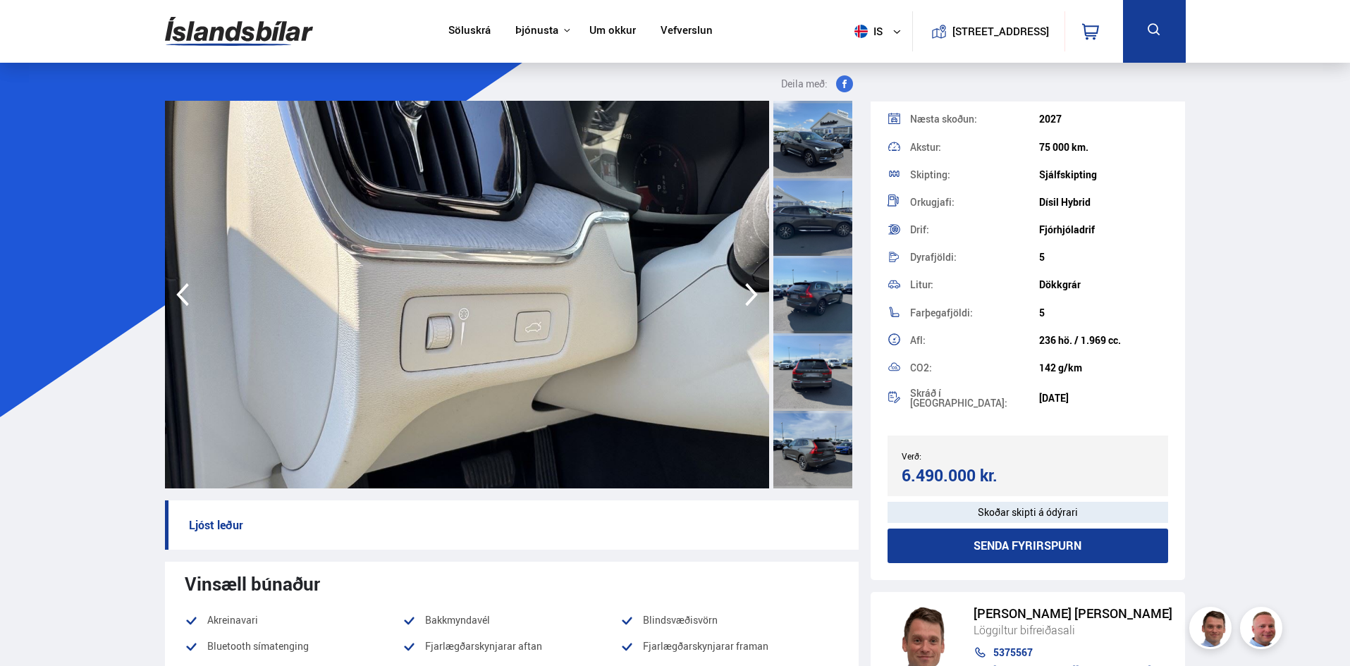
click at [751, 291] on icon "button" at bounding box center [751, 294] width 13 height 23
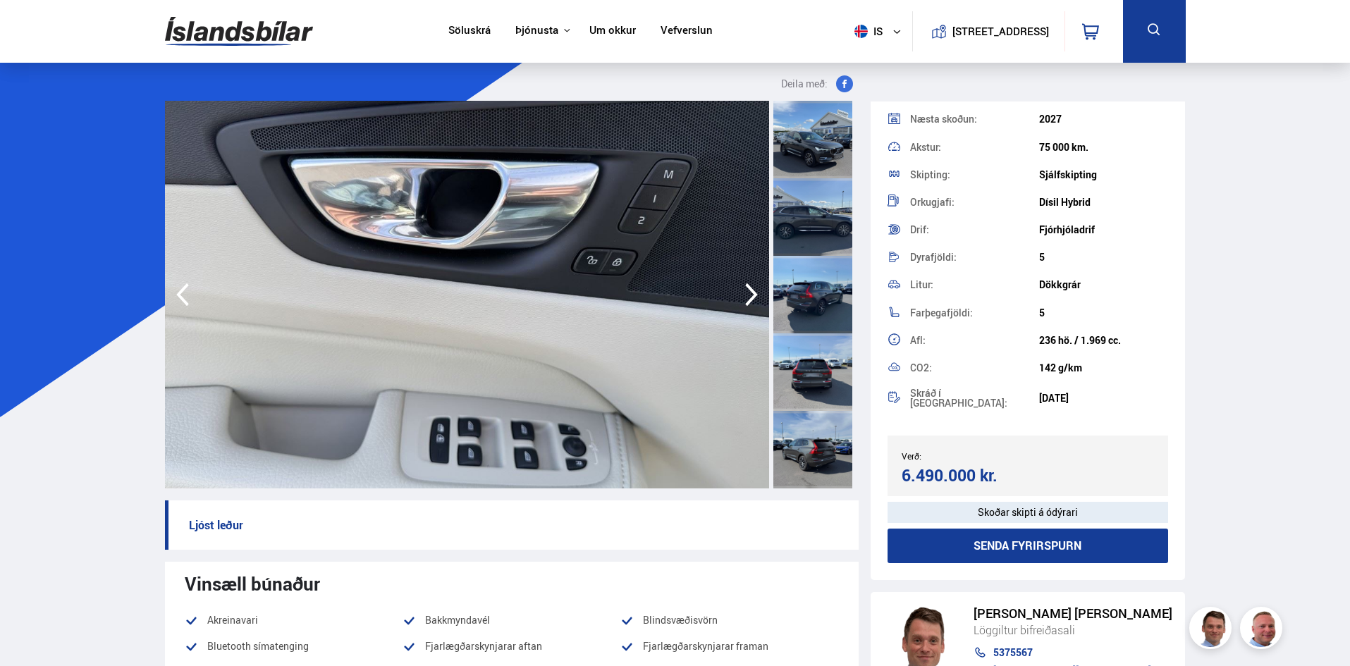
click at [751, 291] on icon "button" at bounding box center [751, 294] width 13 height 23
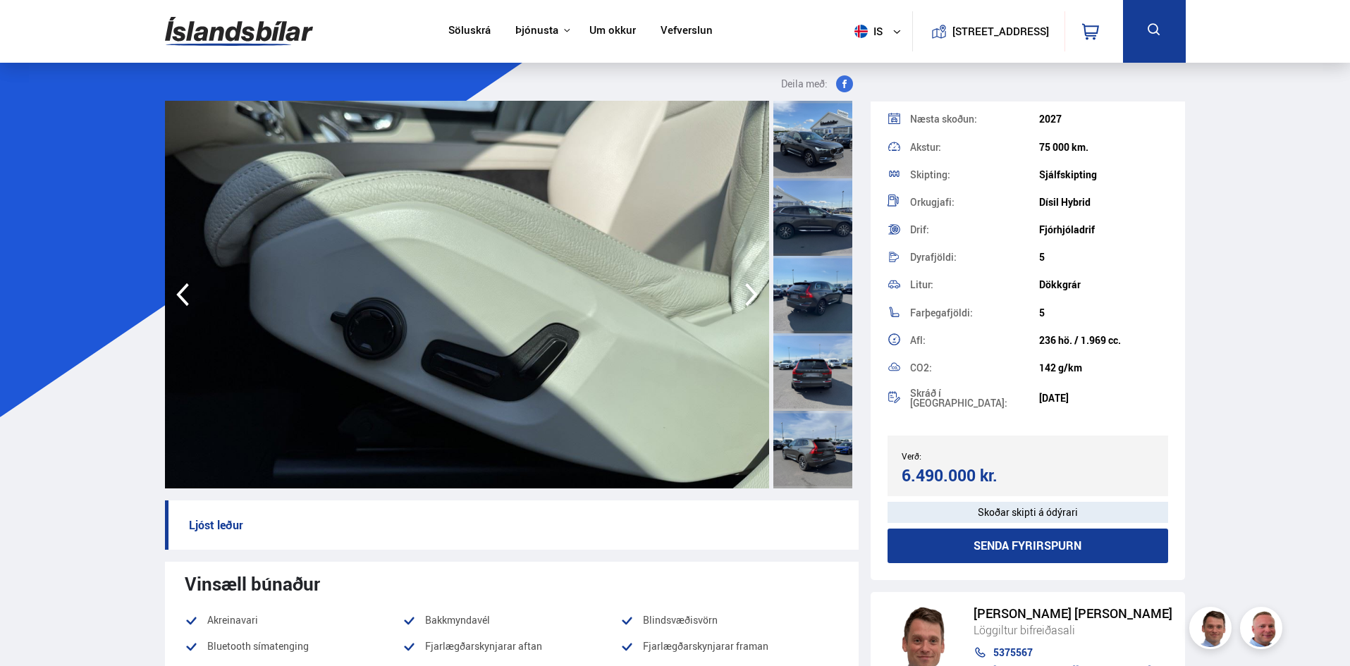
click at [751, 291] on icon "button" at bounding box center [751, 294] width 13 height 23
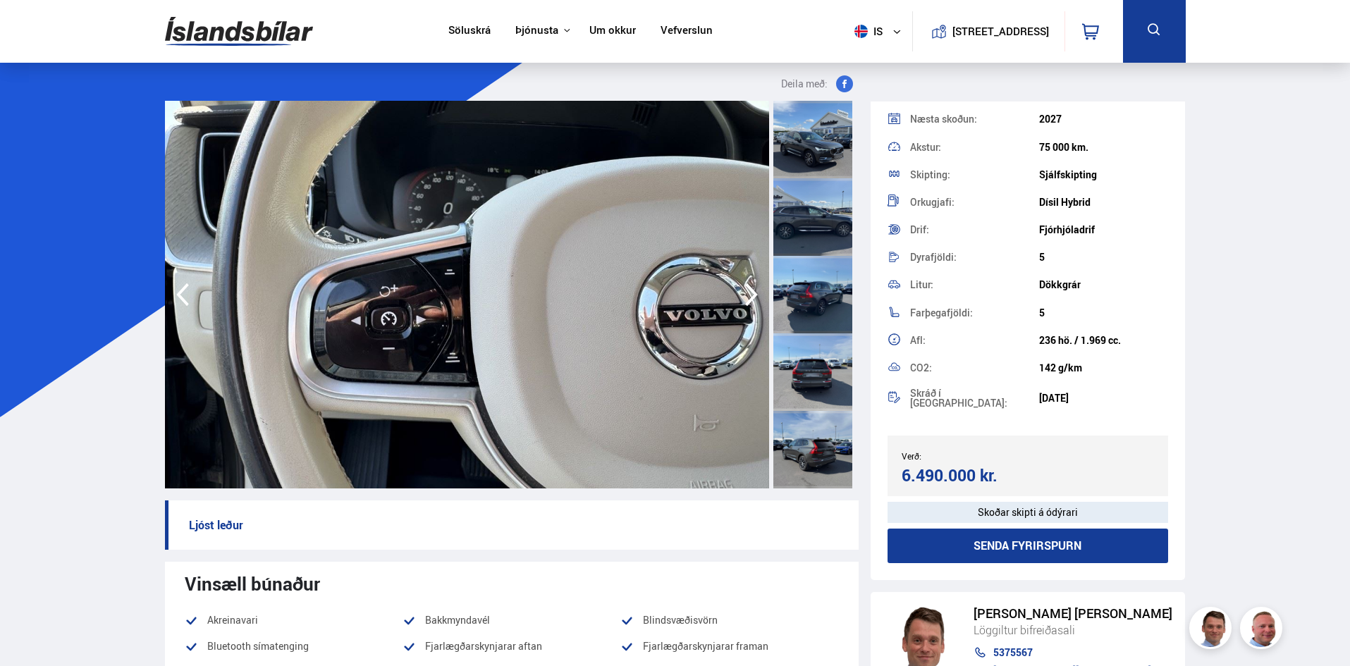
click at [751, 291] on icon "button" at bounding box center [751, 294] width 13 height 23
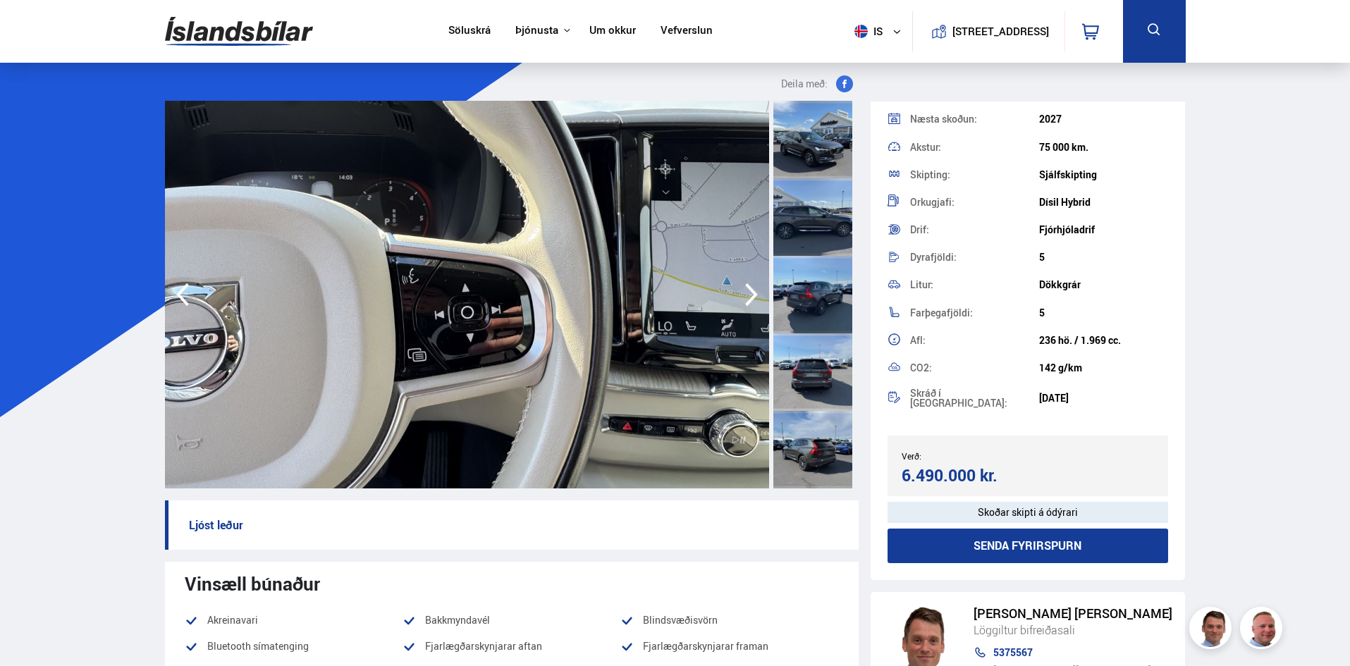
click at [751, 291] on icon "button" at bounding box center [751, 294] width 13 height 23
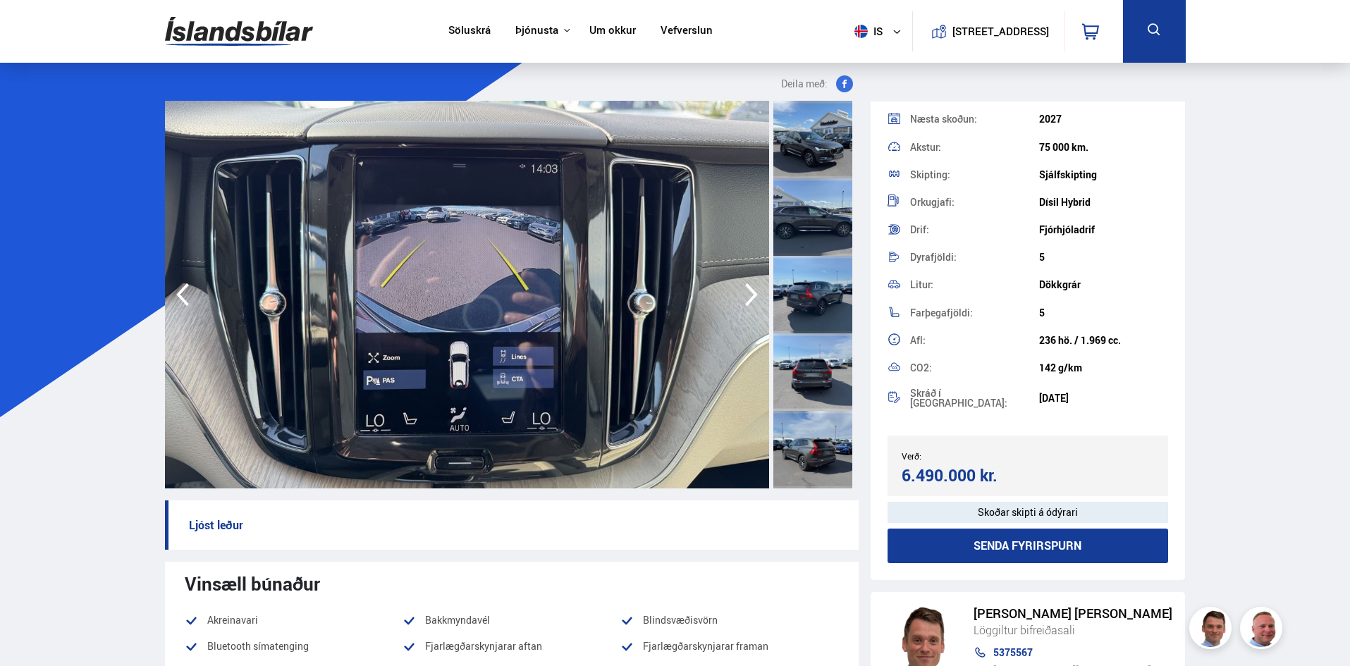
click at [751, 291] on icon "button" at bounding box center [751, 294] width 13 height 23
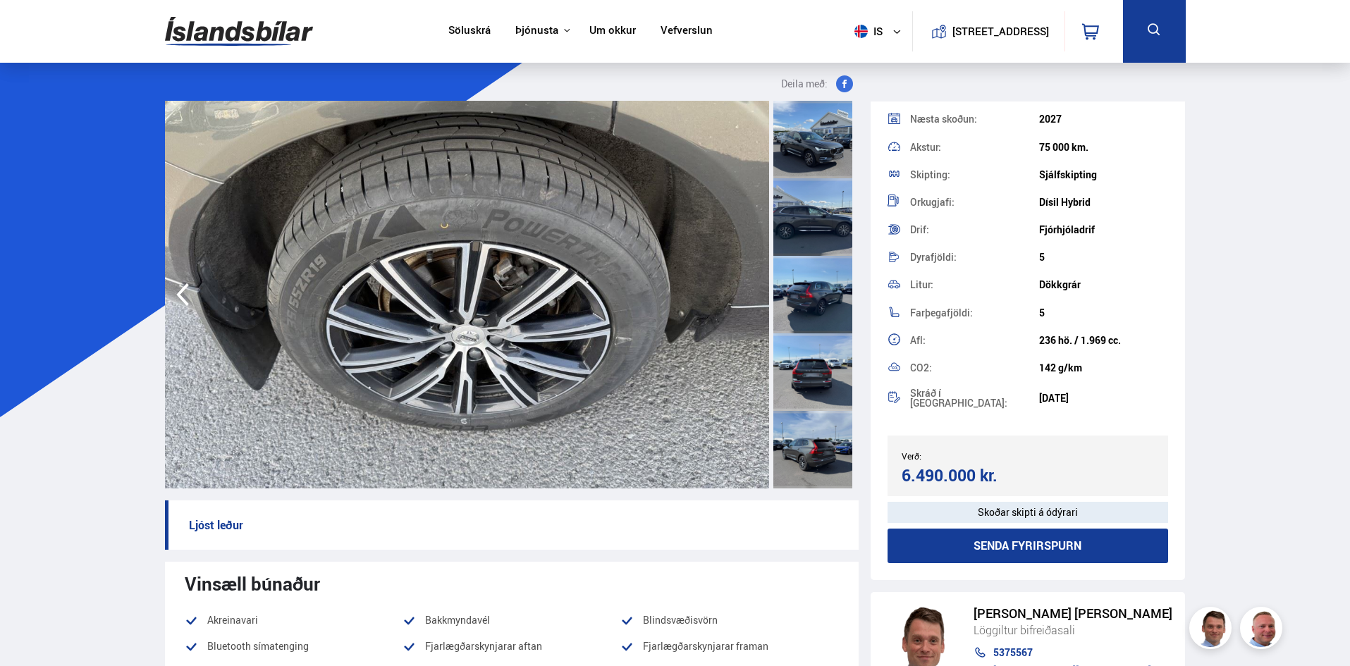
click at [751, 291] on img at bounding box center [467, 295] width 604 height 388
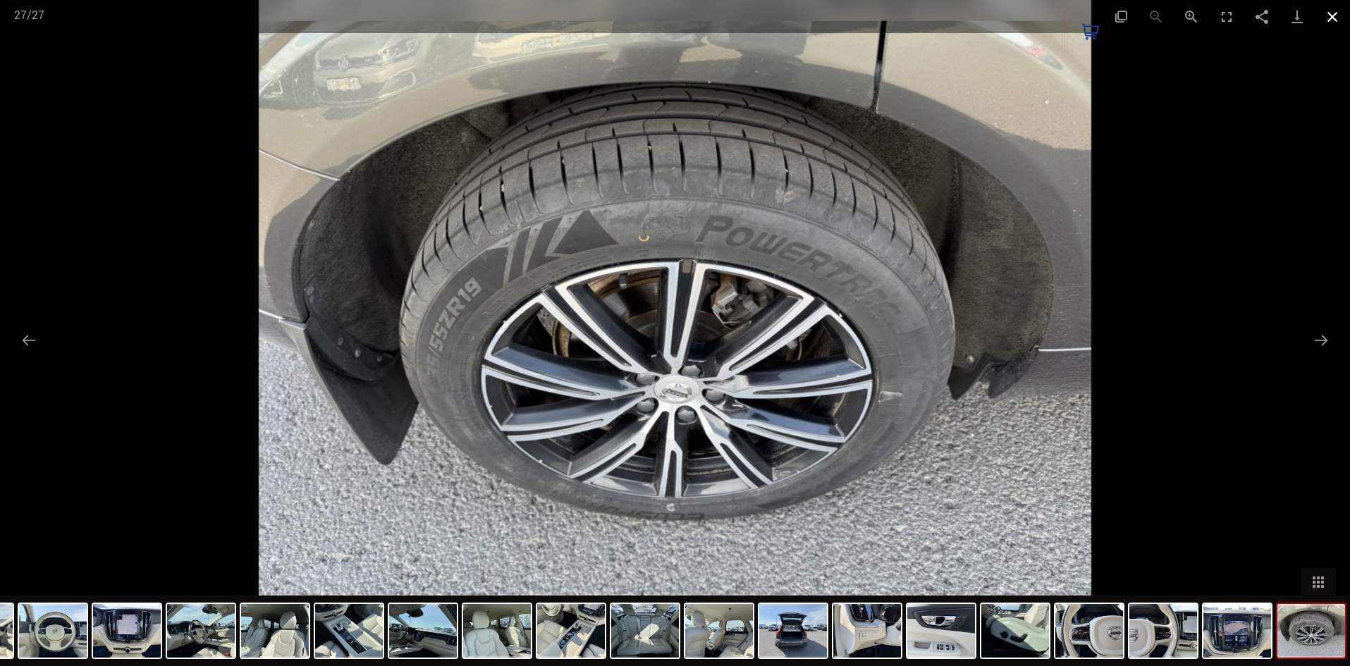
click at [1334, 13] on button "Close gallery" at bounding box center [1332, 16] width 35 height 33
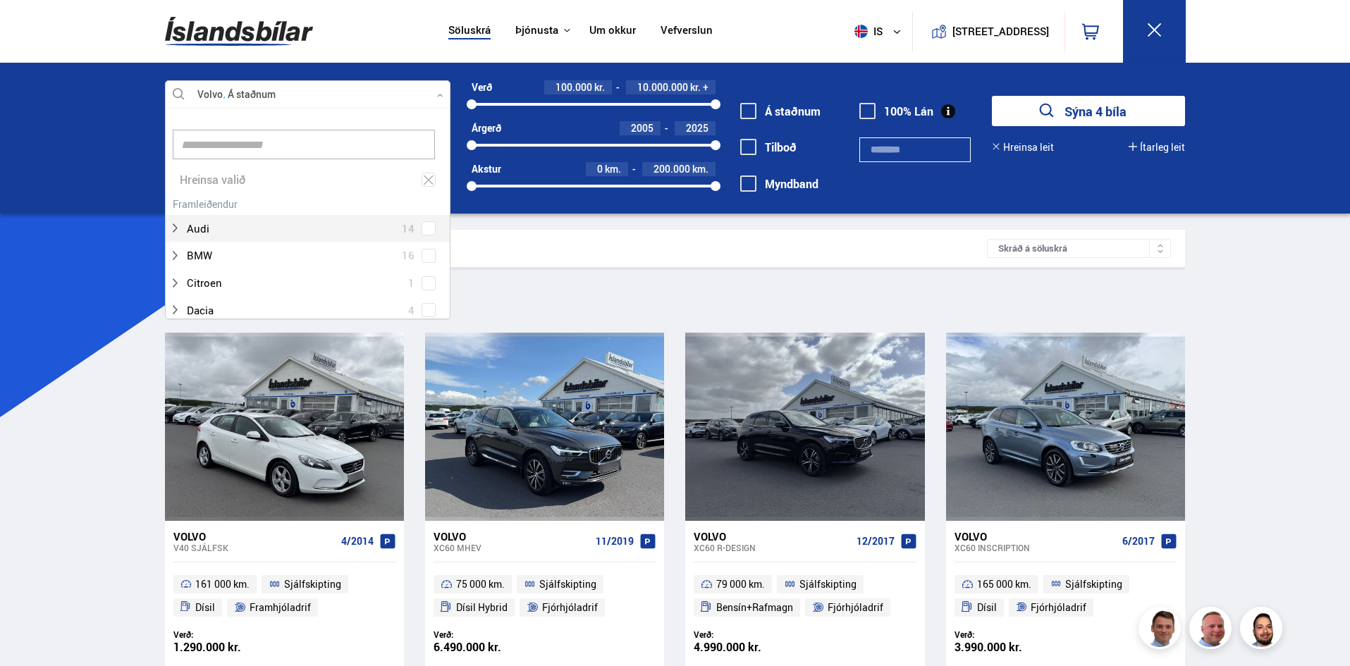
click at [317, 94] on div at bounding box center [308, 95] width 286 height 28
click at [426, 128] on span at bounding box center [429, 129] width 6 height 6
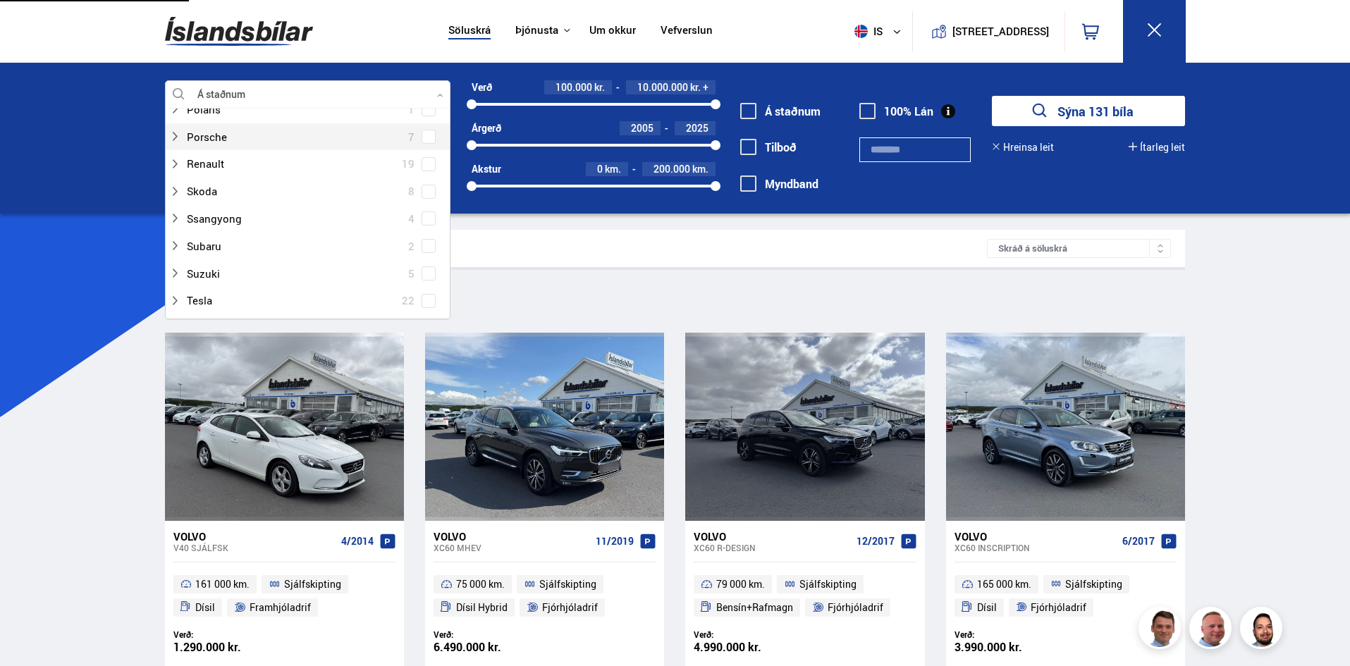
scroll to position [745, 0]
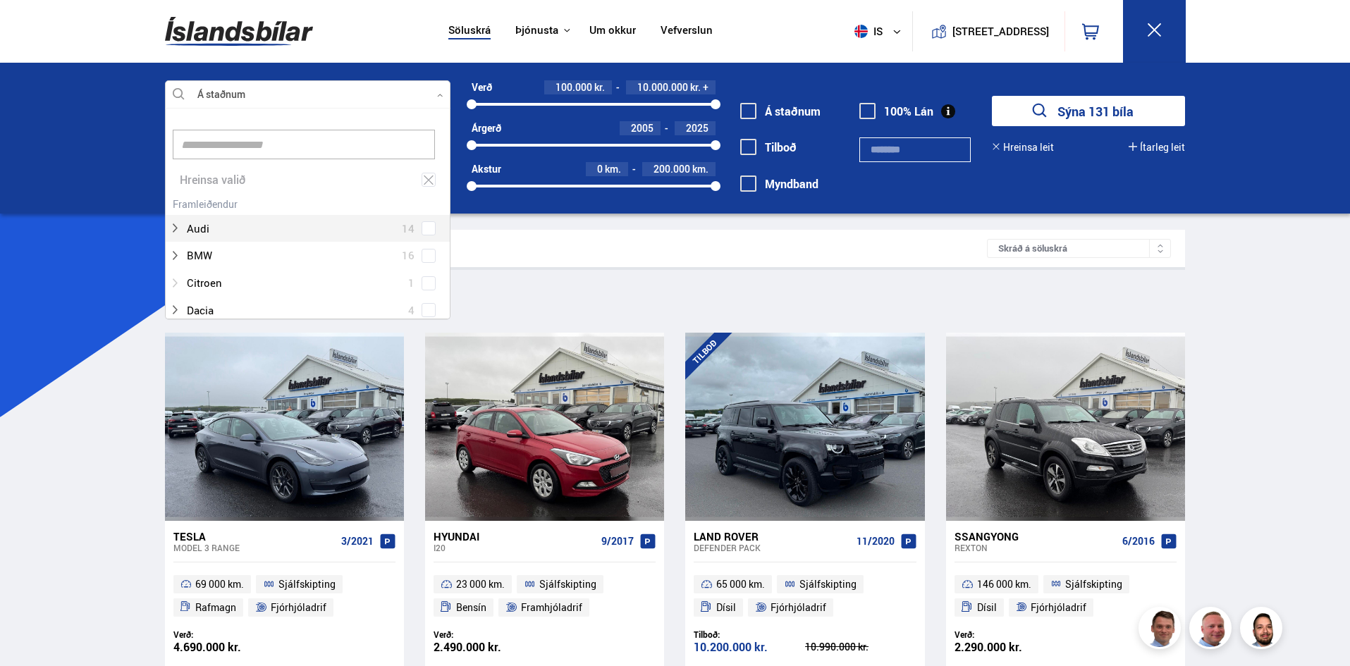
scroll to position [71, 0]
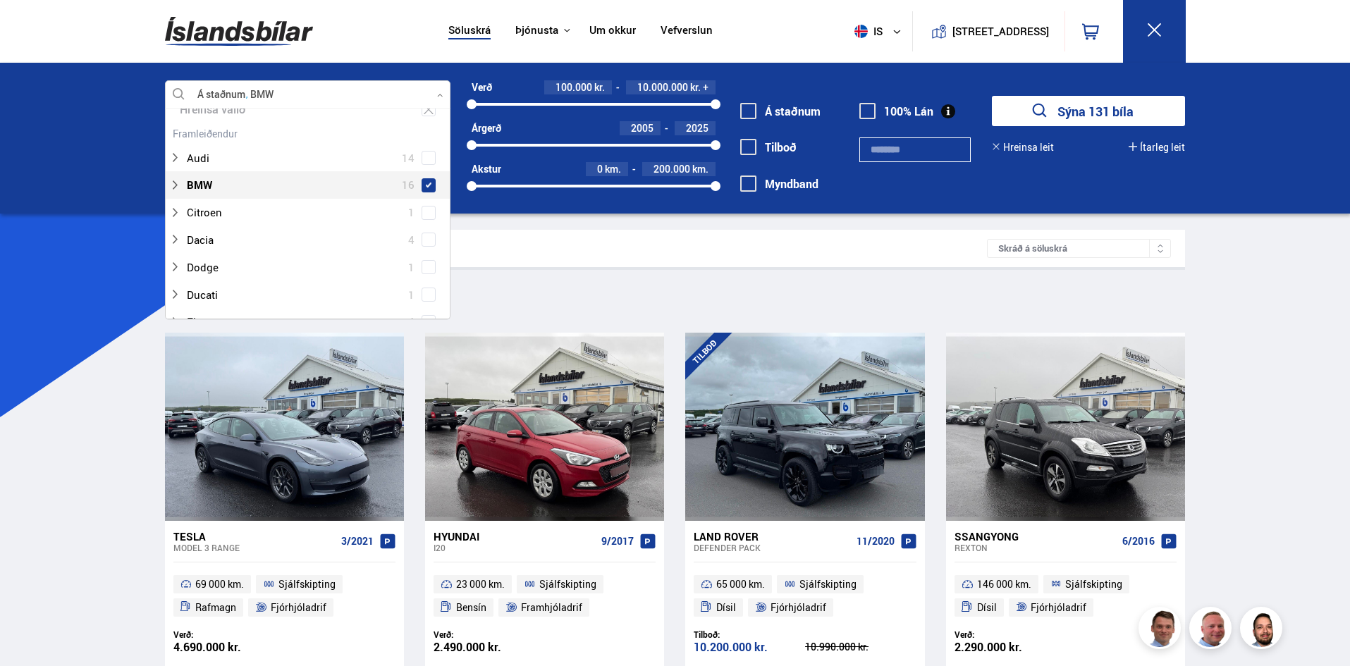
click at [426, 186] on span at bounding box center [429, 186] width 6 height 6
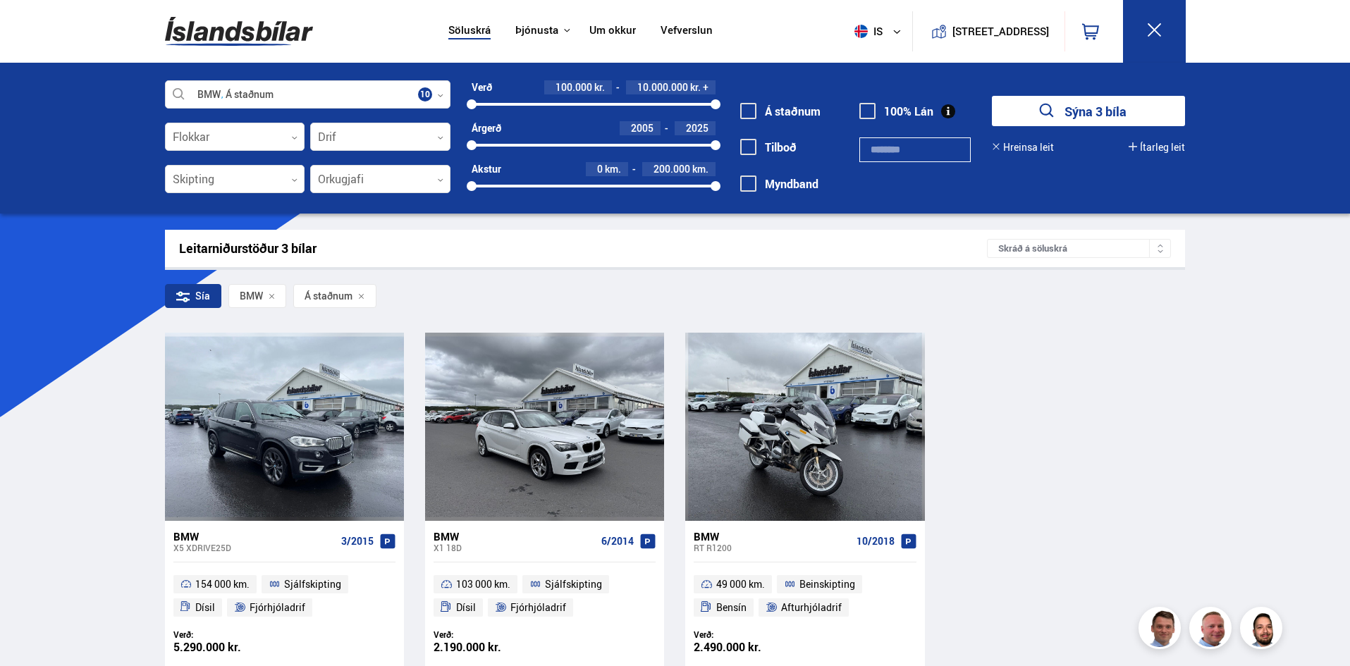
click at [1074, 106] on button "Sýna 3 bíla" at bounding box center [1088, 111] width 193 height 30
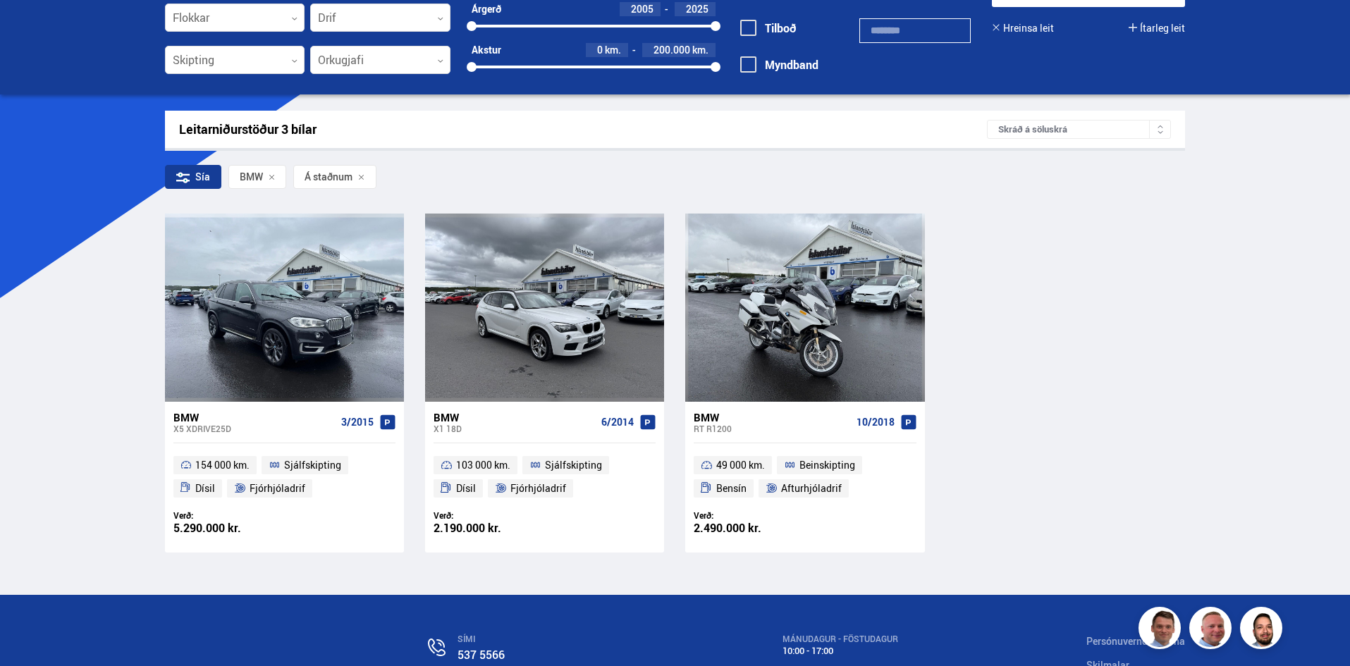
scroll to position [141, 0]
